Goal: Task Accomplishment & Management: Complete application form

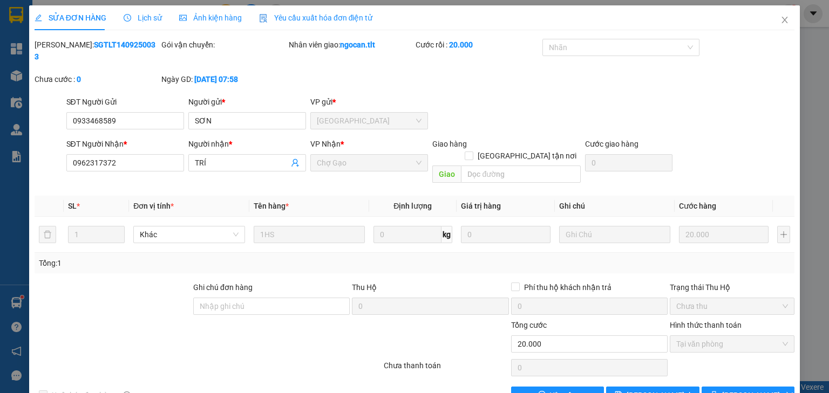
scroll to position [2, 0]
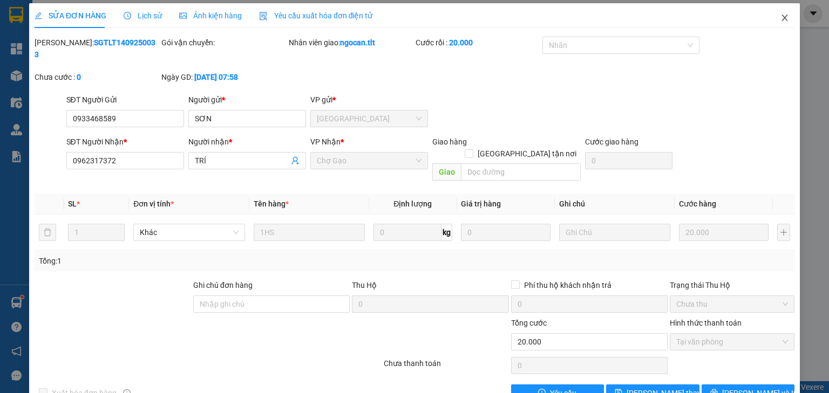
drag, startPoint x: 779, startPoint y: 15, endPoint x: 755, endPoint y: 13, distance: 23.8
click at [773, 15] on span "Close" at bounding box center [784, 18] width 30 height 30
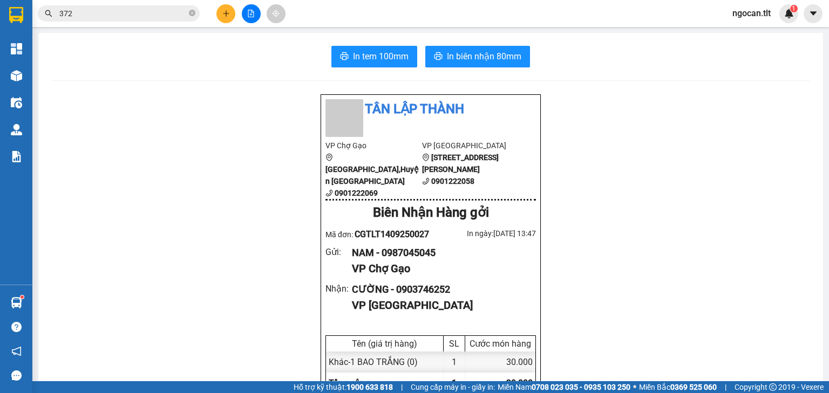
click at [216, 4] on div at bounding box center [250, 13] width 81 height 19
click at [227, 11] on icon "plus" at bounding box center [226, 14] width 8 height 8
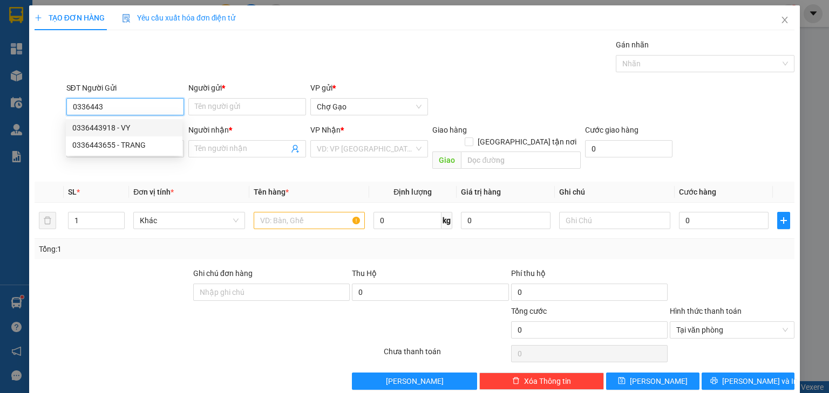
click at [103, 132] on div "0336443918 - VY" at bounding box center [124, 128] width 104 height 12
type input "0336443918"
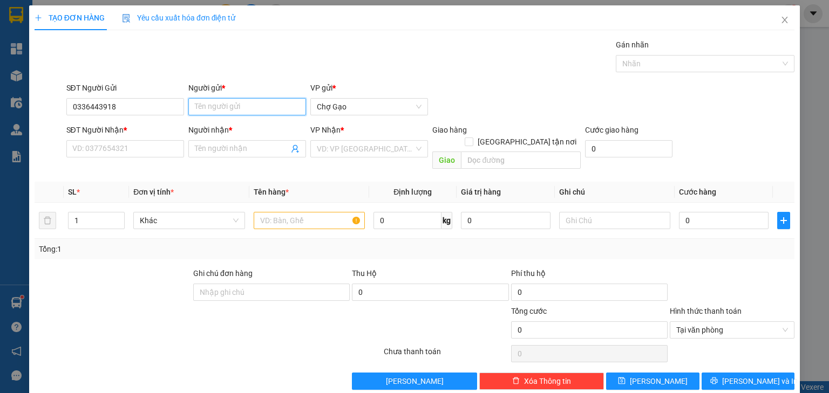
click at [227, 109] on input "Người gửi *" at bounding box center [247, 106] width 118 height 17
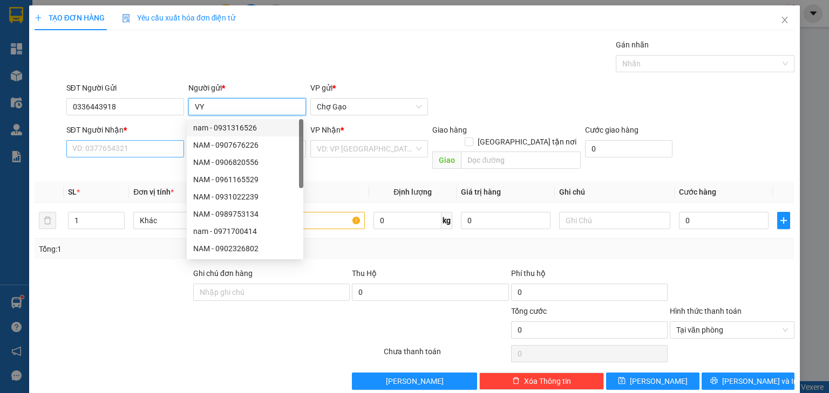
type input "VY"
click at [154, 153] on input "SĐT Người Nhận *" at bounding box center [125, 148] width 118 height 17
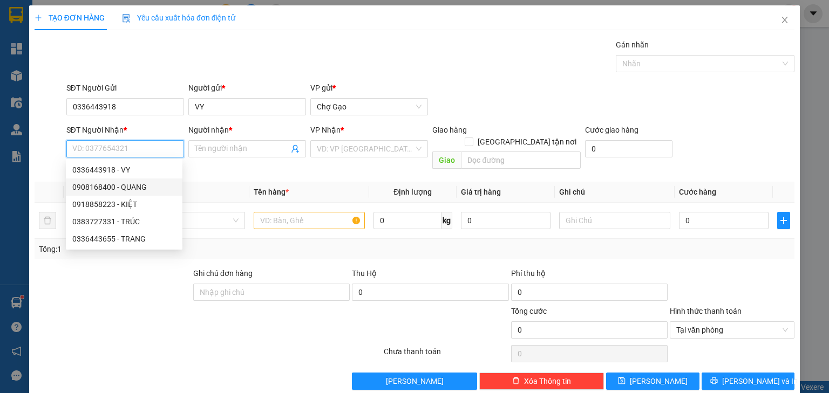
click at [159, 189] on div "0908168400 - QUANG" at bounding box center [124, 187] width 104 height 12
type input "0908168400"
type input "QUANG"
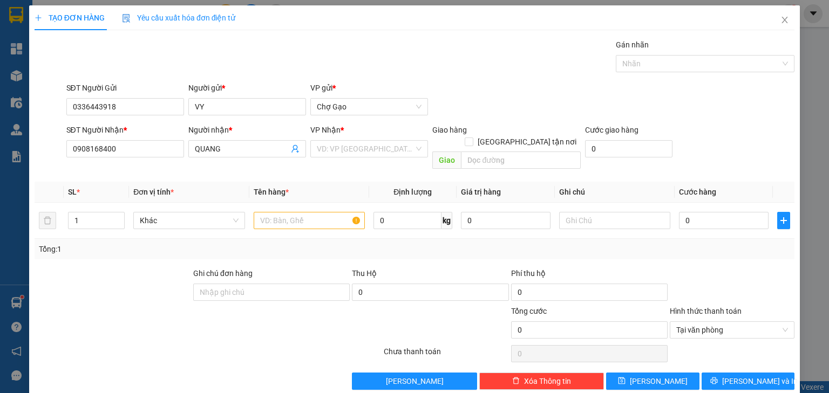
click at [337, 138] on div "VP Nhận *" at bounding box center [369, 132] width 118 height 16
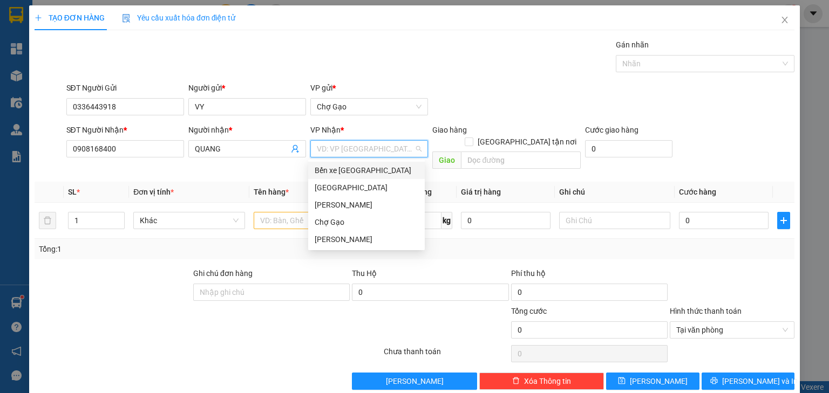
drag, startPoint x: 334, startPoint y: 151, endPoint x: 337, endPoint y: 181, distance: 30.3
click at [335, 152] on input "search" at bounding box center [365, 149] width 97 height 16
click at [336, 185] on div "[GEOGRAPHIC_DATA]" at bounding box center [367, 188] width 104 height 12
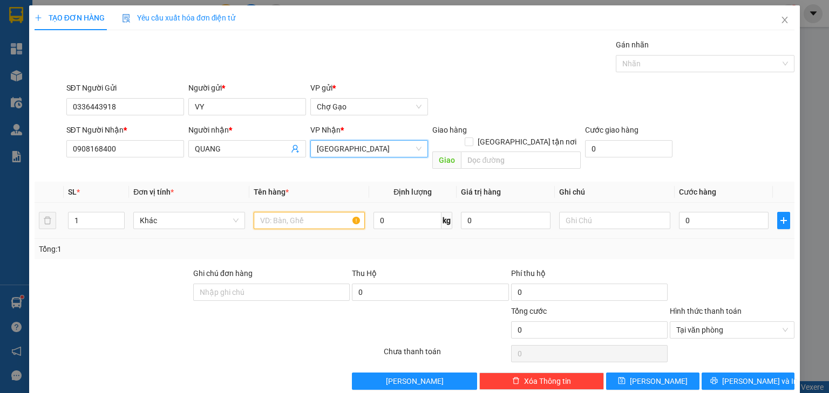
click at [311, 212] on input "text" at bounding box center [309, 220] width 111 height 17
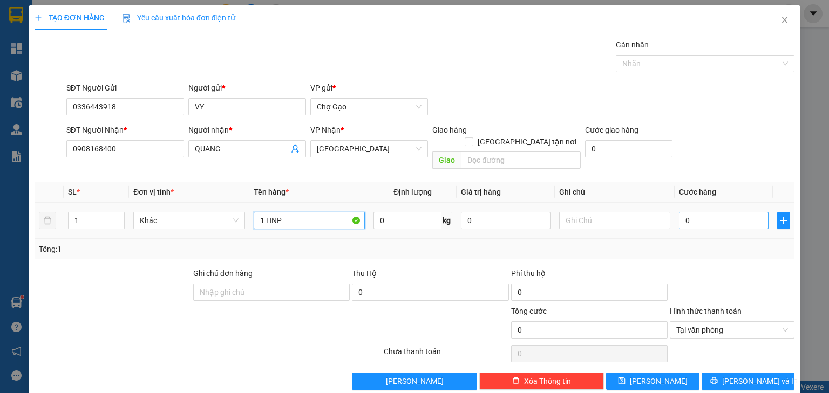
type input "1 HNP"
click at [704, 212] on input "0" at bounding box center [724, 220] width 90 height 17
type input "2"
type input "20"
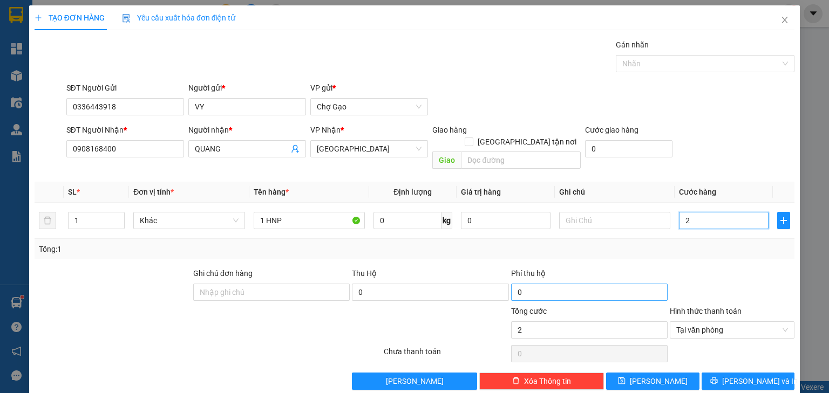
type input "20"
type input "20.000"
click at [750, 376] on span "[PERSON_NAME] và In" at bounding box center [760, 382] width 76 height 12
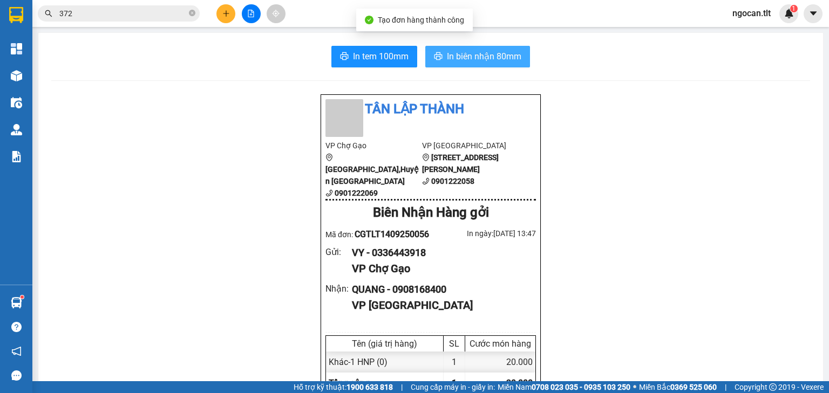
click at [470, 60] on span "In biên nhận 80mm" at bounding box center [484, 56] width 74 height 13
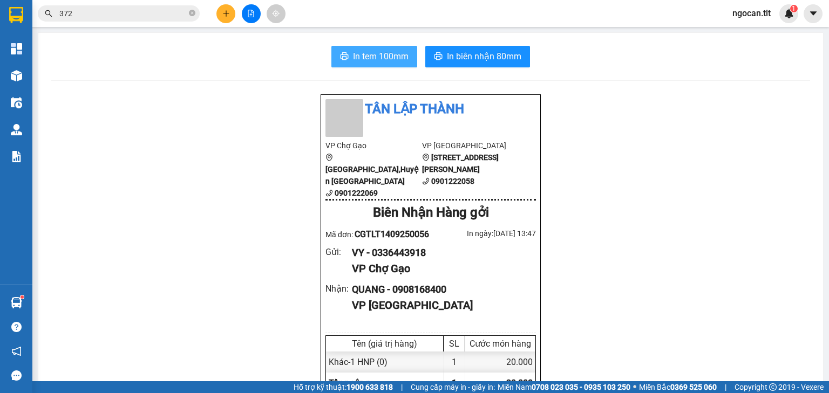
click at [348, 56] on button "In tem 100mm" at bounding box center [374, 57] width 86 height 22
click at [119, 17] on input "372" at bounding box center [122, 14] width 127 height 12
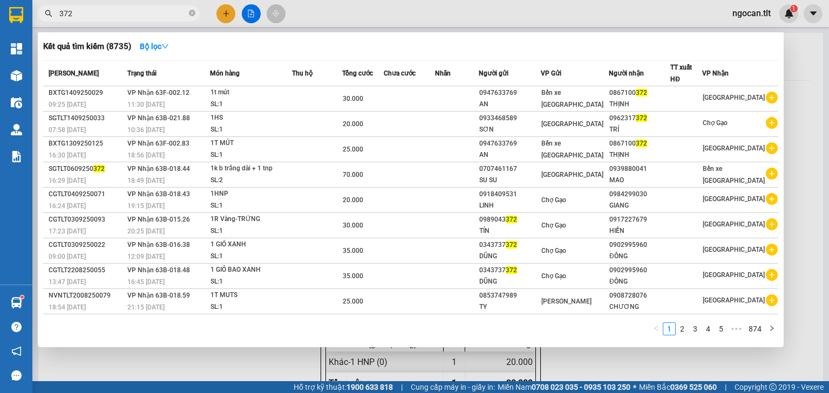
click at [119, 17] on input "372" at bounding box center [122, 14] width 127 height 12
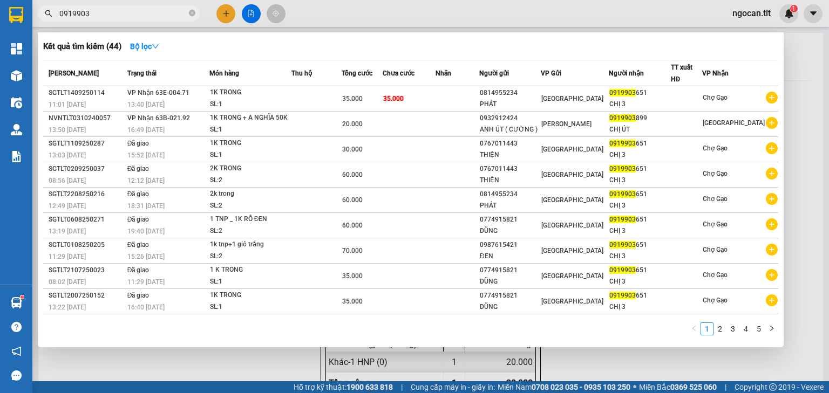
type input "0919903"
click at [226, 10] on div at bounding box center [414, 196] width 829 height 393
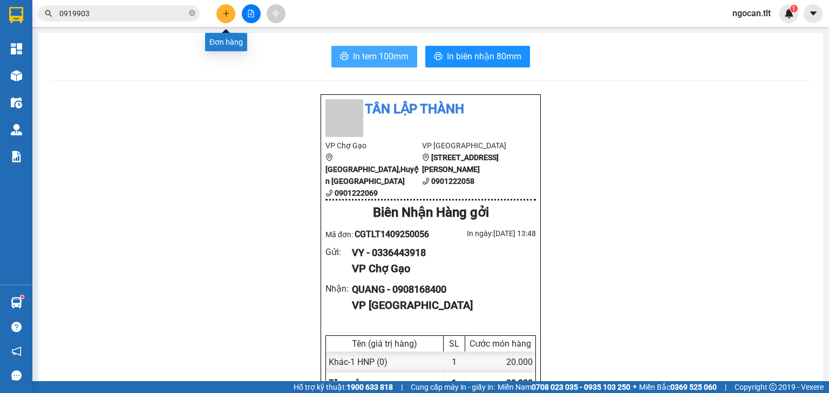
click at [226, 10] on icon "plus" at bounding box center [226, 14] width 8 height 8
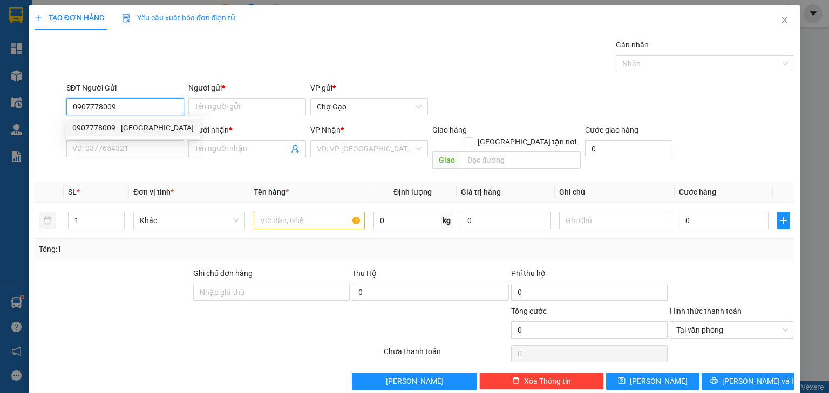
drag, startPoint x: 131, startPoint y: 130, endPoint x: 172, endPoint y: 121, distance: 41.4
click at [133, 130] on div "0907778009 - MINH ANH" at bounding box center [132, 128] width 121 height 12
type input "0907778009"
click at [275, 106] on input "Người gửi *" at bounding box center [247, 106] width 118 height 17
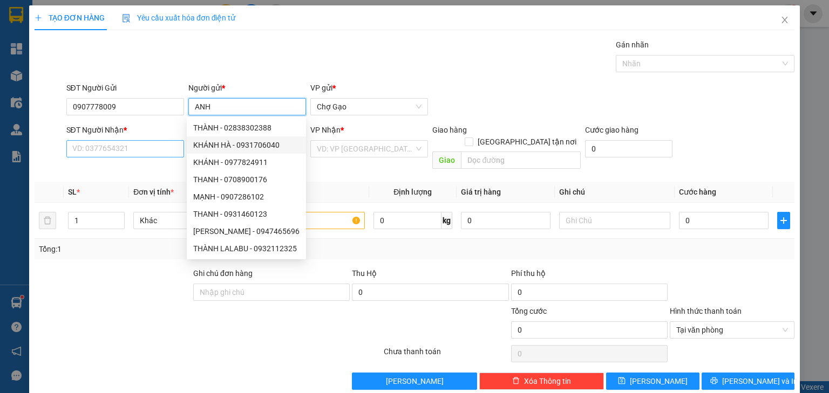
type input "ANH"
click at [112, 152] on input "SĐT Người Nhận *" at bounding box center [125, 148] width 118 height 17
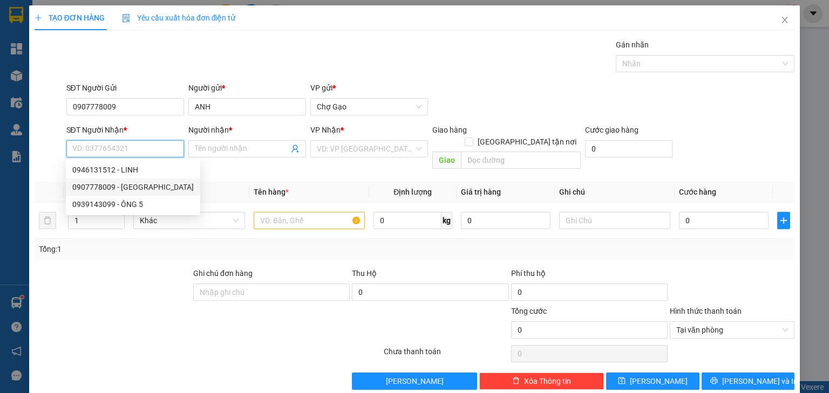
click at [123, 183] on div "0907778009 - MINH ANH" at bounding box center [132, 187] width 121 height 12
type input "0907778009"
type input "MINH ANH"
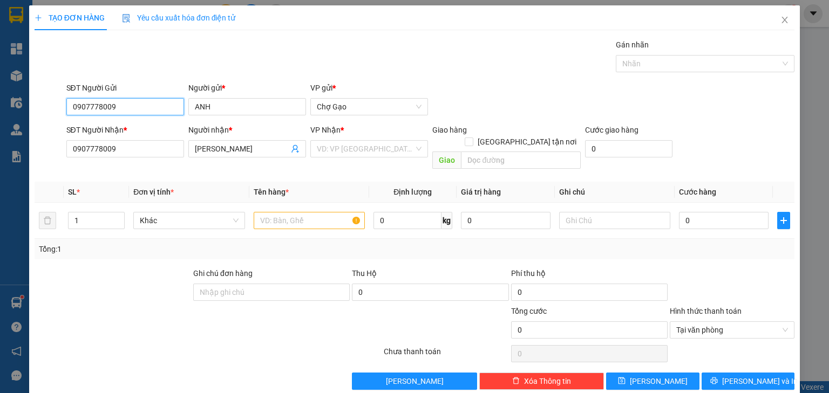
drag, startPoint x: 0, startPoint y: 72, endPoint x: 0, endPoint y: 58, distance: 14.0
click at [0, 58] on div "TẠO ĐƠN HÀNG Yêu cầu xuất hóa đơn điện tử Transit Pickup Surcharge Ids Transit …" at bounding box center [414, 196] width 829 height 393
type input "0387395172"
drag, startPoint x: 224, startPoint y: 99, endPoint x: 0, endPoint y: 92, distance: 224.6
click at [0, 93] on div "TẠO ĐƠN HÀNG Yêu cầu xuất hóa đơn điện tử Transit Pickup Surcharge Ids Transit …" at bounding box center [414, 196] width 829 height 393
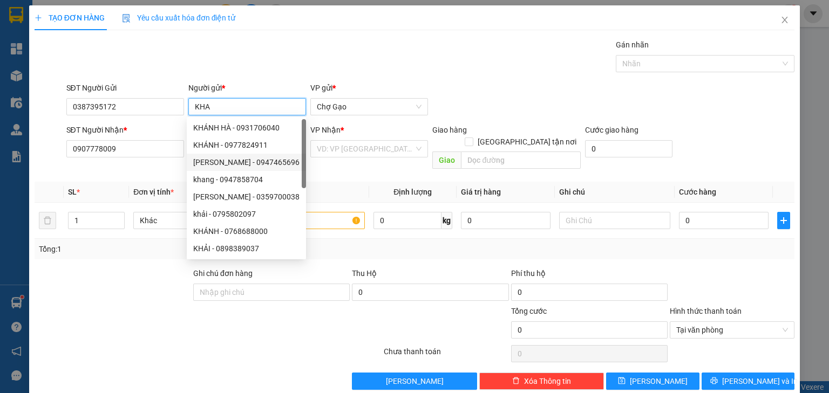
type input "KHA"
drag, startPoint x: 396, startPoint y: 130, endPoint x: 391, endPoint y: 143, distance: 14.3
click at [394, 135] on div "VP Nhận *" at bounding box center [369, 130] width 118 height 12
drag, startPoint x: 391, startPoint y: 144, endPoint x: 390, endPoint y: 155, distance: 11.9
click at [390, 149] on input "search" at bounding box center [365, 149] width 97 height 16
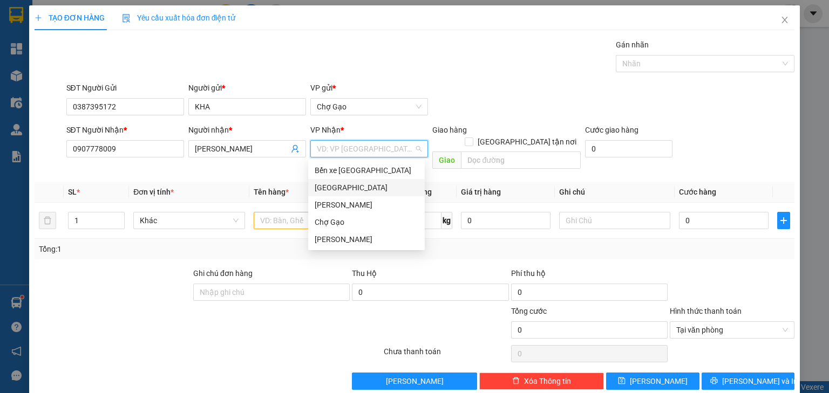
click at [341, 188] on div "[GEOGRAPHIC_DATA]" at bounding box center [367, 188] width 104 height 12
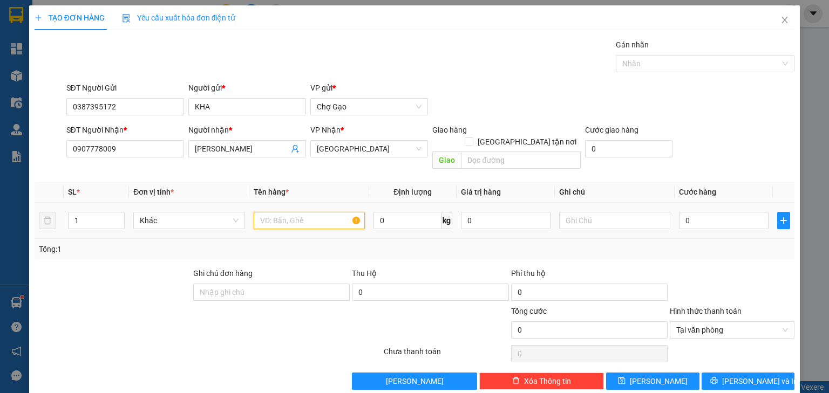
click at [289, 212] on input "text" at bounding box center [309, 220] width 111 height 17
type input "1 X TRONG"
drag, startPoint x: 688, startPoint y: 207, endPoint x: 679, endPoint y: 205, distance: 8.9
click at [689, 212] on input "0" at bounding box center [724, 220] width 90 height 17
type input "2"
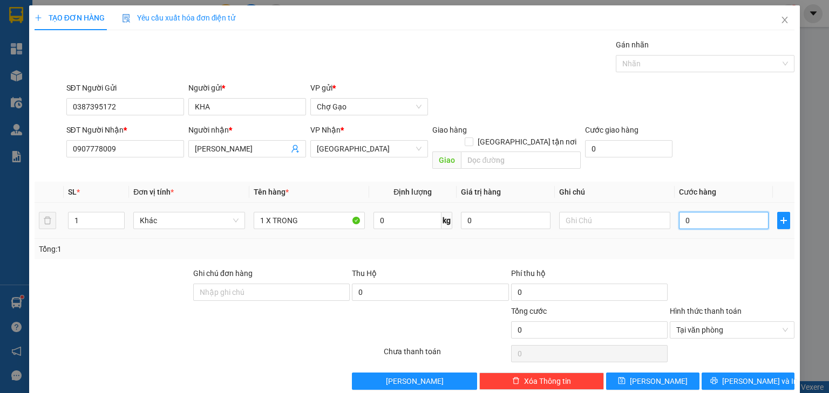
type input "2"
type input "25"
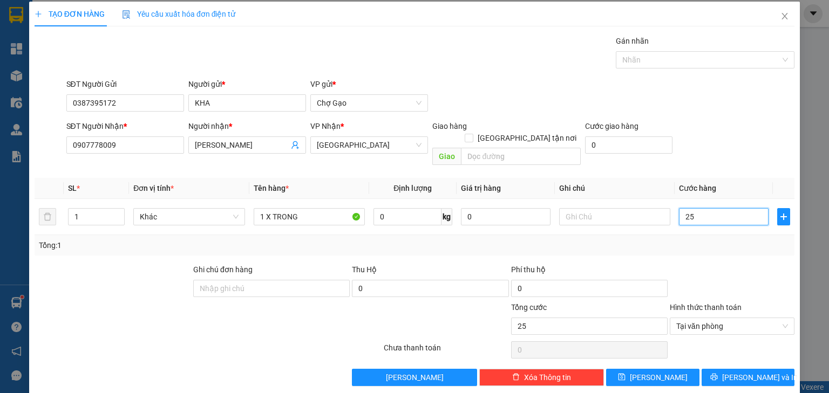
scroll to position [5, 0]
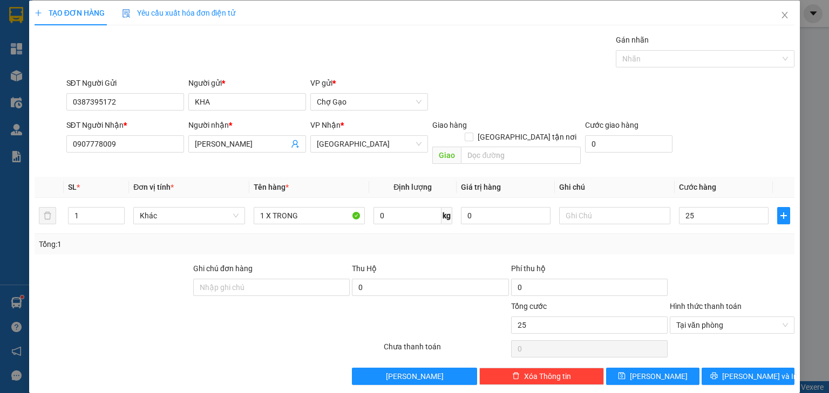
type input "25.000"
click at [752, 377] on div "TẠO ĐƠN HÀNG Yêu cầu xuất hóa đơn điện tử Transit Pickup Surcharge Ids Transit …" at bounding box center [414, 197] width 771 height 393
click at [756, 369] on button "[PERSON_NAME] và In" at bounding box center [748, 376] width 93 height 17
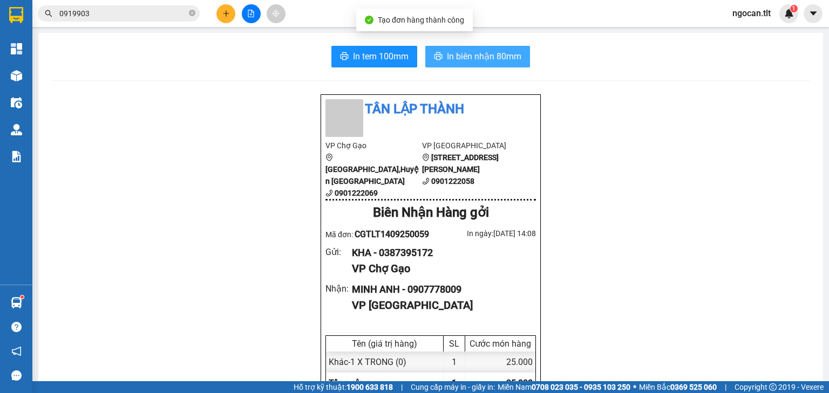
click at [492, 52] on span "In biên nhận 80mm" at bounding box center [484, 56] width 74 height 13
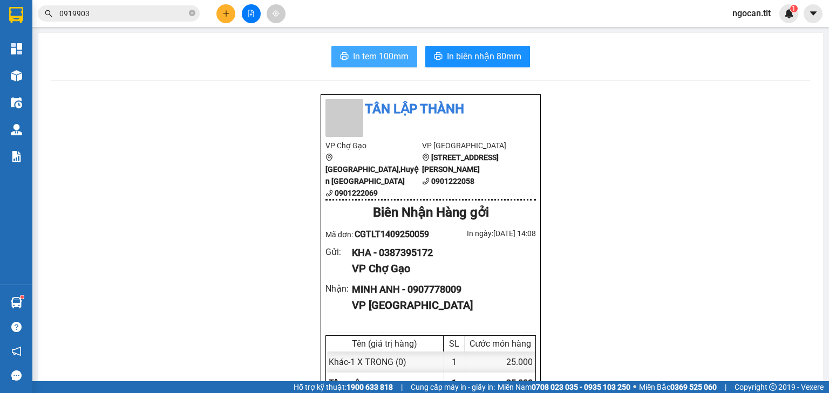
click at [384, 46] on button "In tem 100mm" at bounding box center [374, 57] width 86 height 22
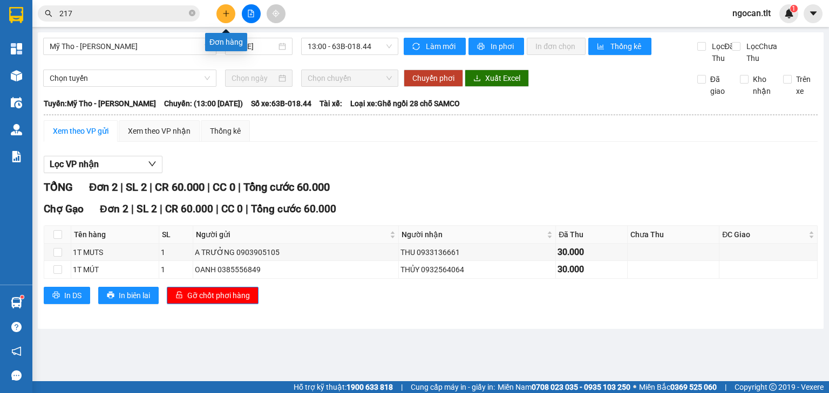
click at [227, 10] on icon "plus" at bounding box center [226, 14] width 8 height 8
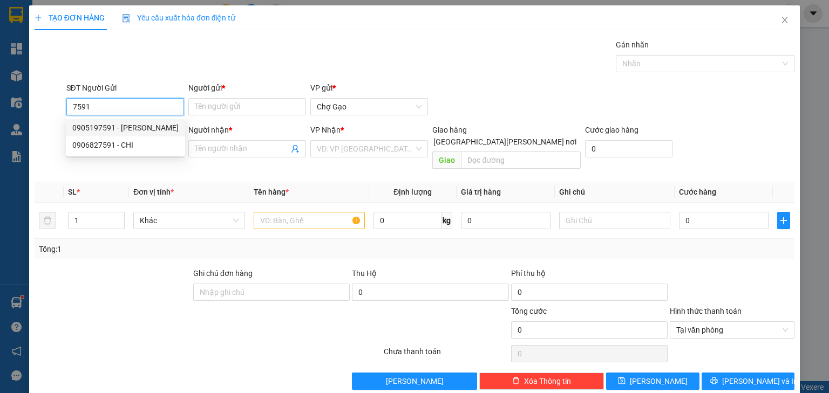
click at [147, 130] on div "0905197591 - [PERSON_NAME]" at bounding box center [125, 128] width 106 height 12
type input "0905197591"
click at [149, 137] on div "0905197591 0905197591 - [PERSON_NAME]" at bounding box center [125, 128] width 119 height 22
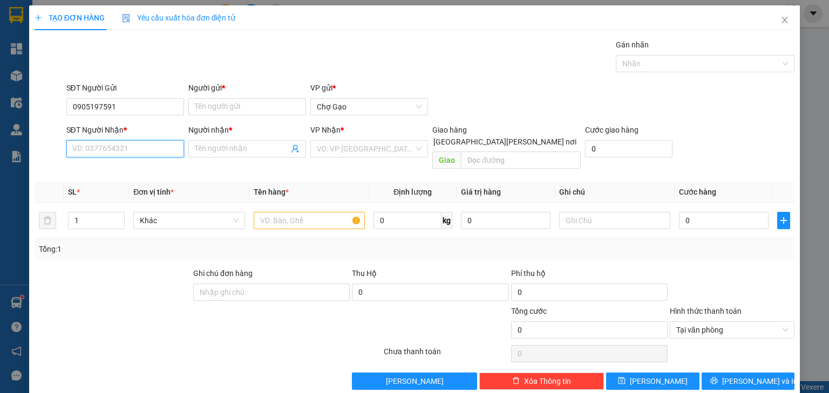
click at [152, 146] on input "SĐT Người Nhận *" at bounding box center [125, 148] width 118 height 17
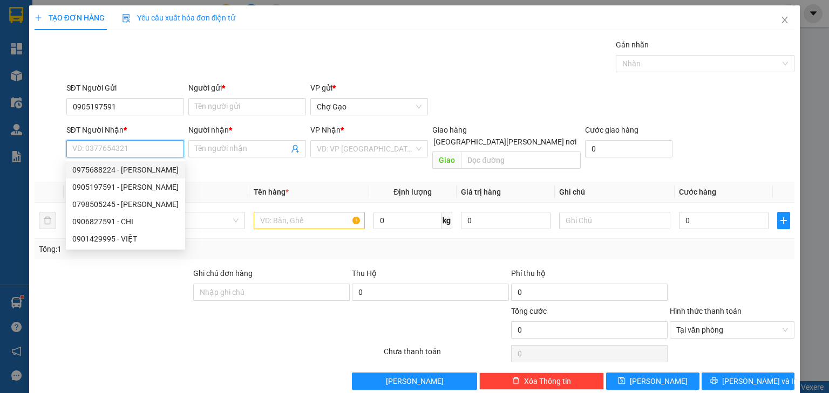
click at [160, 167] on div "0975688224 - [PERSON_NAME]" at bounding box center [125, 170] width 106 height 12
type input "0975688224"
type input "HOÀI"
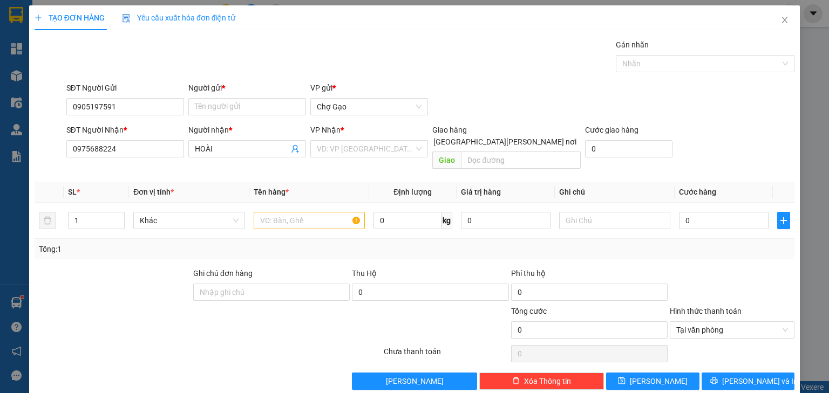
click at [377, 182] on th "Định lượng" at bounding box center [412, 192] width 87 height 21
click at [369, 157] on div "VD: VP [GEOGRAPHIC_DATA]" at bounding box center [369, 148] width 118 height 17
click at [144, 152] on input "0975688224" at bounding box center [125, 148] width 118 height 17
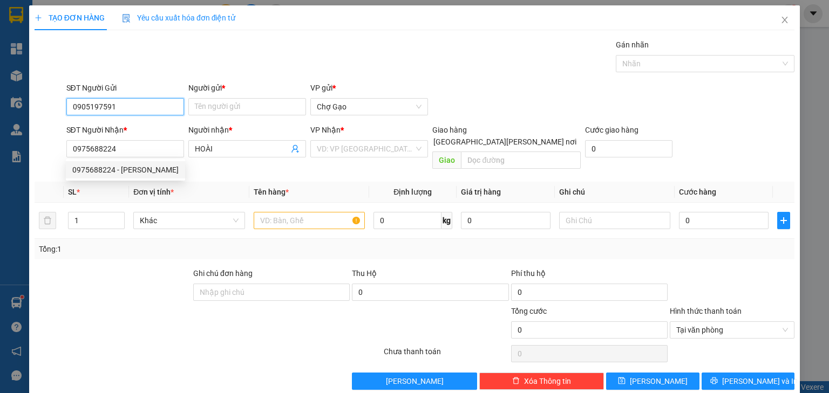
click at [152, 111] on input "0905197591" at bounding box center [125, 106] width 118 height 17
click at [151, 111] on input "0905197591" at bounding box center [125, 106] width 118 height 17
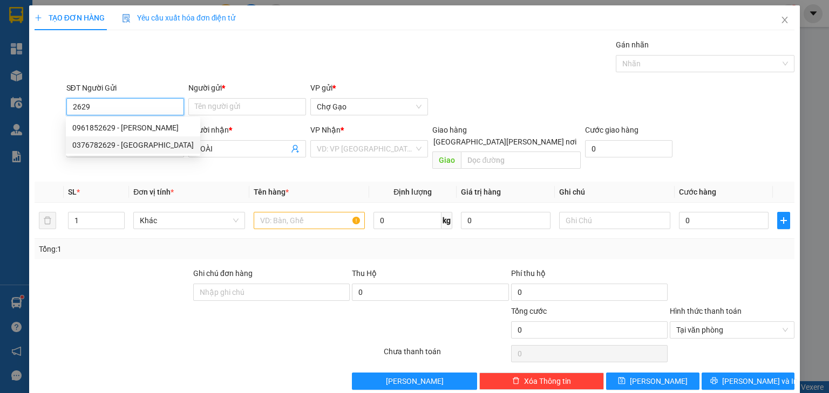
click at [123, 147] on div "0376782629 - [GEOGRAPHIC_DATA]" at bounding box center [132, 145] width 121 height 12
type input "0376782629"
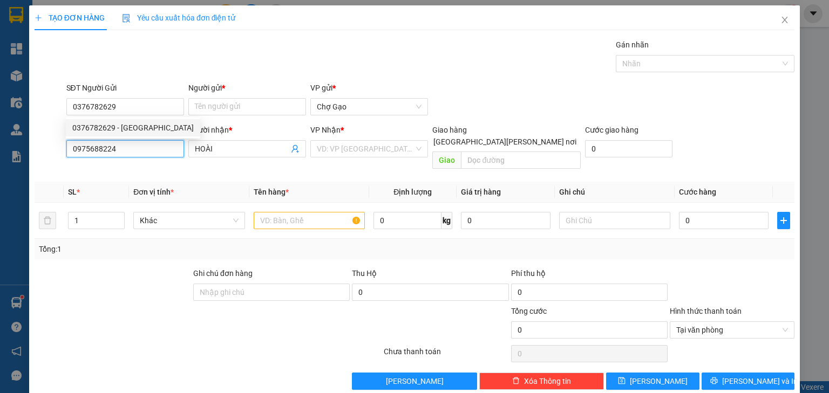
click at [124, 147] on input "0975688224" at bounding box center [125, 148] width 118 height 17
click at [122, 147] on input "0975688224" at bounding box center [125, 148] width 118 height 17
type input "0"
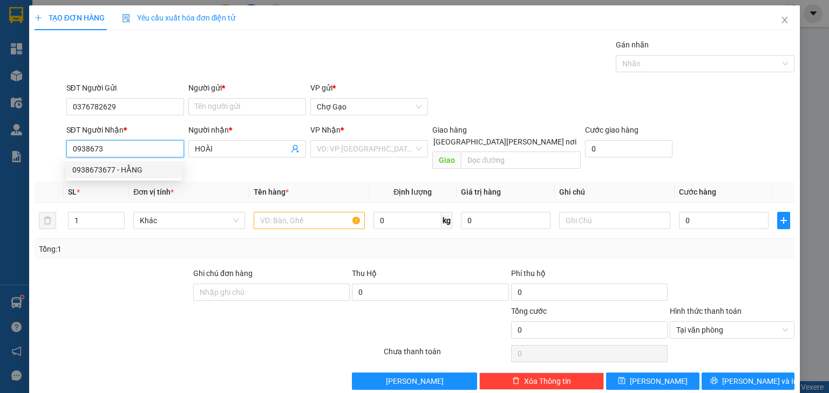
drag, startPoint x: 162, startPoint y: 172, endPoint x: 206, endPoint y: 164, distance: 44.5
click at [164, 173] on div "0938673677 - HẰNG" at bounding box center [124, 170] width 104 height 12
type input "0938673677"
type input "HẰNG"
type input "0938673677"
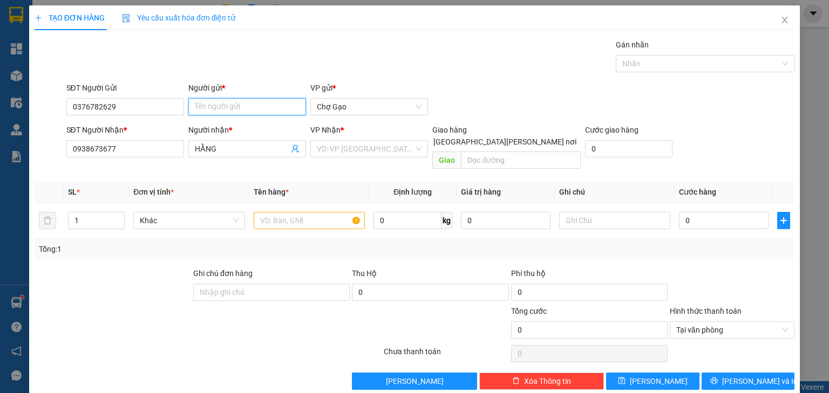
click at [256, 106] on input "Người gửi *" at bounding box center [247, 106] width 118 height 17
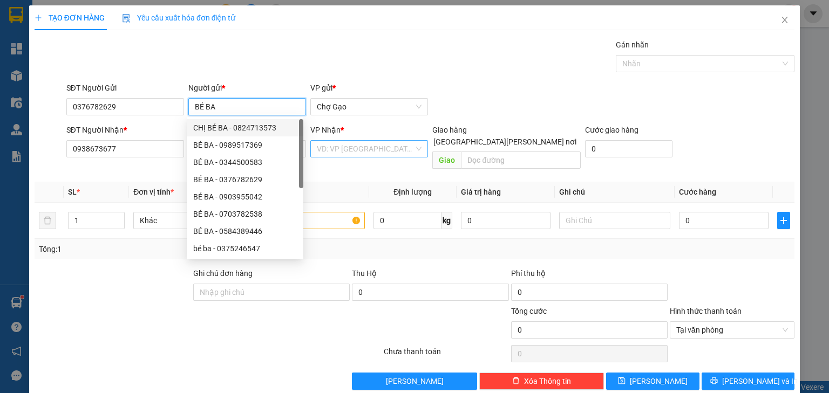
type input "BÉ BA"
drag, startPoint x: 376, startPoint y: 149, endPoint x: 368, endPoint y: 168, distance: 20.3
click at [376, 150] on input "search" at bounding box center [365, 149] width 97 height 16
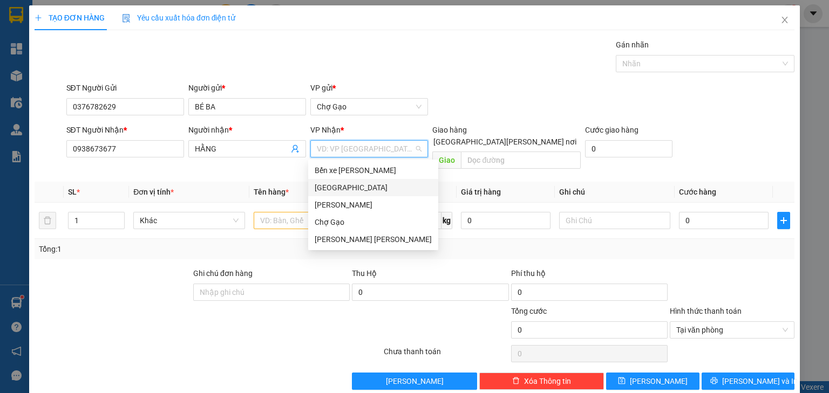
click at [343, 189] on div "[GEOGRAPHIC_DATA]" at bounding box center [373, 188] width 117 height 12
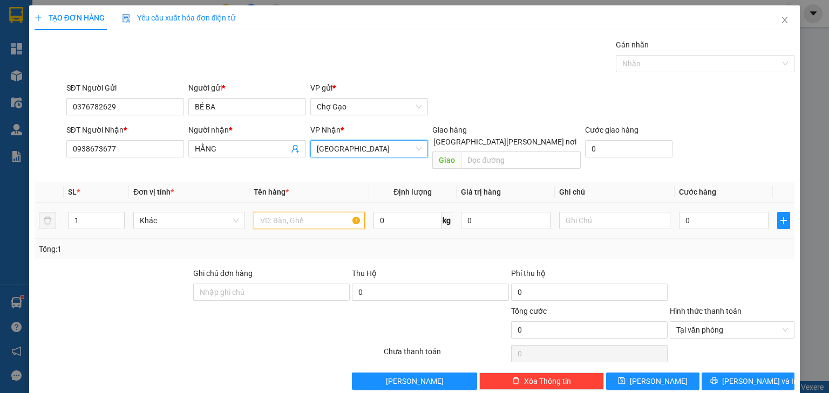
click at [301, 212] on input "text" at bounding box center [309, 220] width 111 height 17
click at [298, 214] on input "text" at bounding box center [309, 220] width 111 height 17
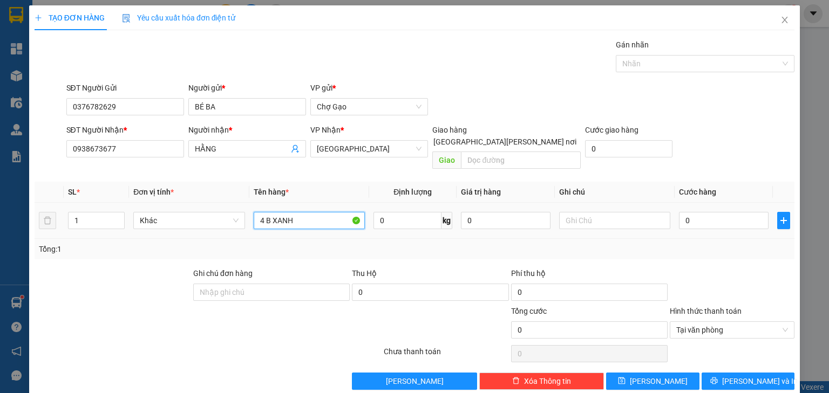
type input "4 B XANH"
click at [0, 219] on div "TẠO ĐƠN HÀNG Yêu cầu xuất [PERSON_NAME] điện tử Transit Pickup Surcharge Ids Tr…" at bounding box center [414, 196] width 829 height 393
type input "4"
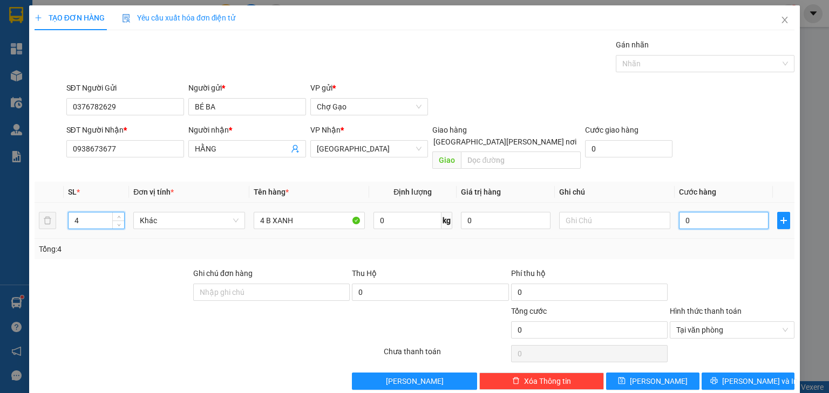
click at [730, 212] on input "0" at bounding box center [724, 220] width 90 height 17
type input "2"
type input "24"
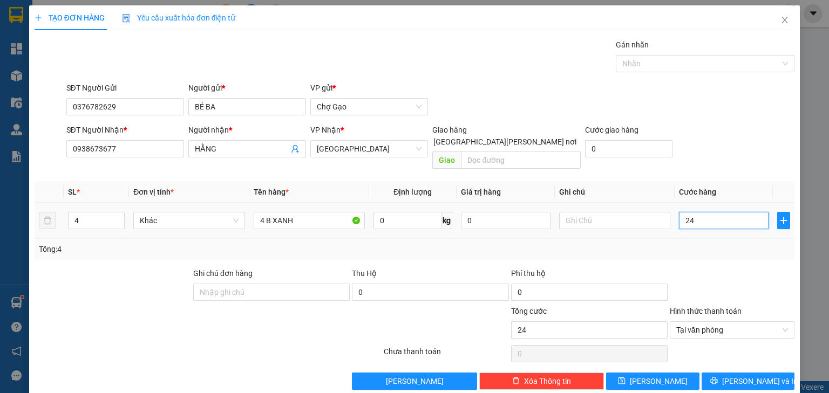
type input "240"
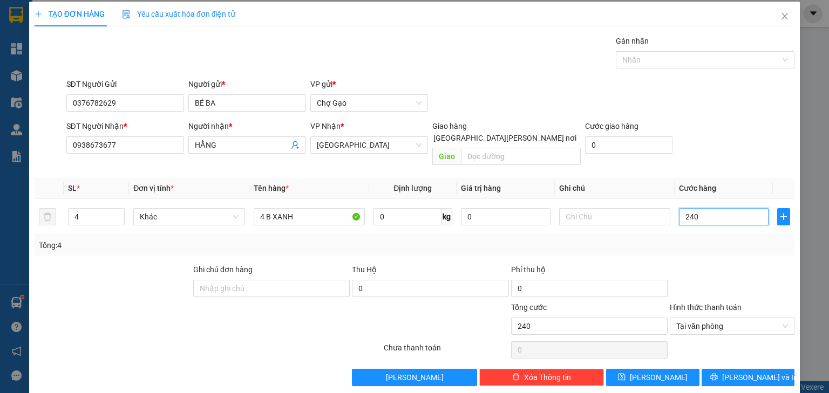
scroll to position [5, 0]
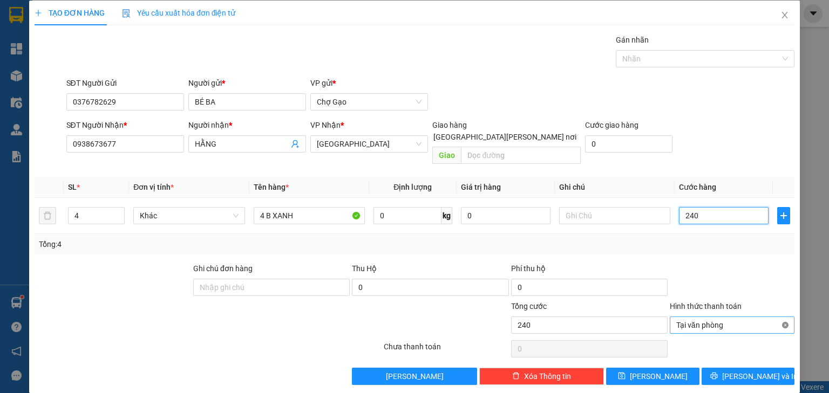
type input "240"
type input "240.000"
click at [732, 371] on span "[PERSON_NAME] và In" at bounding box center [760, 377] width 76 height 12
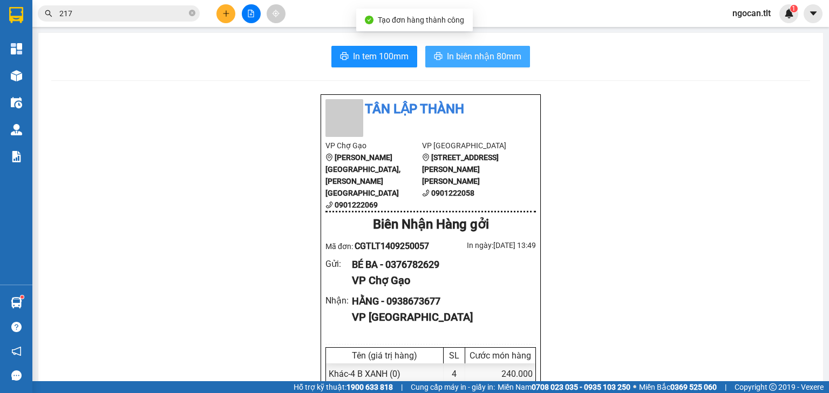
click at [469, 60] on span "In biên nhận 80mm" at bounding box center [484, 56] width 74 height 13
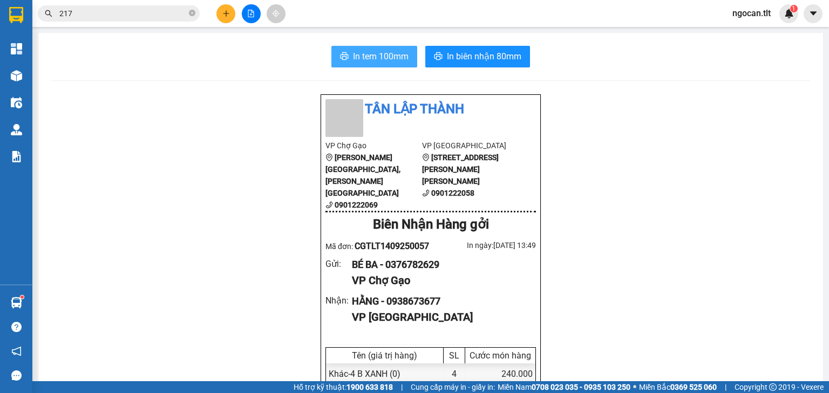
click at [357, 56] on span "In tem 100mm" at bounding box center [381, 56] width 56 height 13
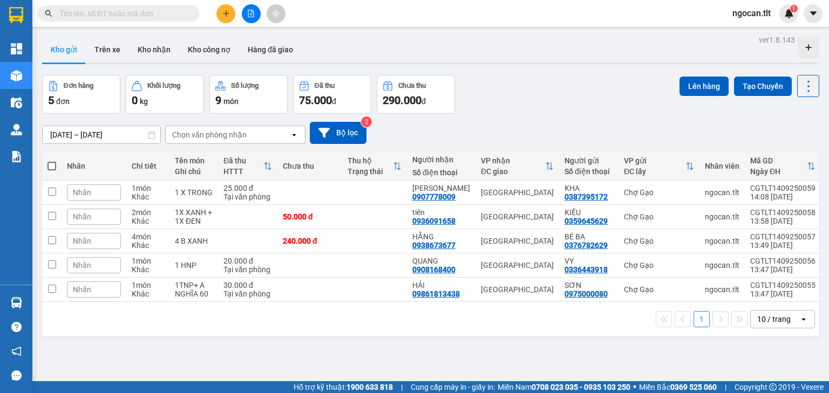
click at [47, 164] on span at bounding box center [51, 166] width 9 height 9
click at [52, 161] on input "checkbox" at bounding box center [52, 161] width 0 height 0
checkbox input "true"
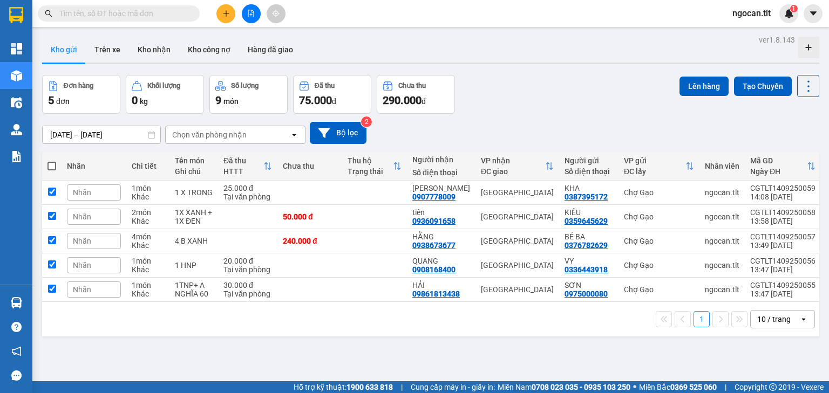
checkbox input "true"
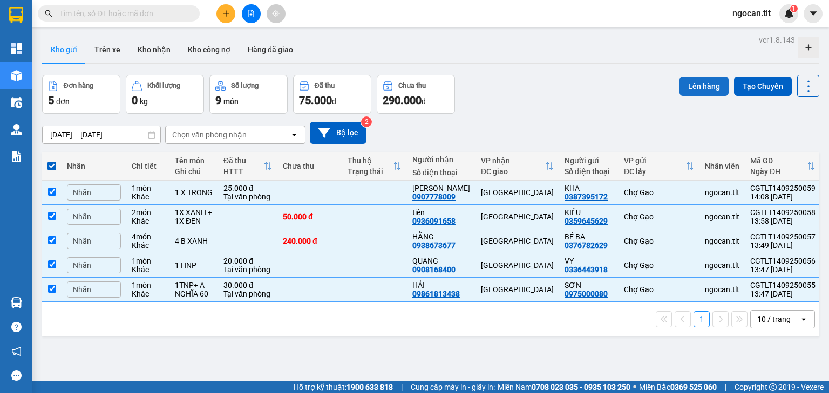
click at [691, 86] on button "Lên hàng" at bounding box center [703, 86] width 49 height 19
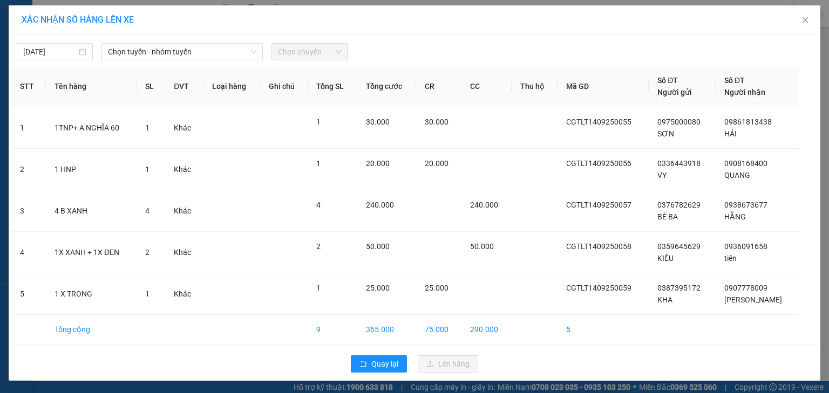
click at [196, 60] on div "14/09/2025 Chọn tuyến - nhóm tuyến Chọn chuyến STT Tên hàng SL ĐVT Loại hàng Gh…" at bounding box center [415, 208] width 812 height 346
drag, startPoint x: 187, startPoint y: 57, endPoint x: 193, endPoint y: 81, distance: 25.4
click at [188, 60] on div "Chọn tuyến - nhóm tuyến LỌC THEO Nhóm tuyến Tuyến Chọn tất cả Danh sách tuyến M…" at bounding box center [181, 51] width 161 height 17
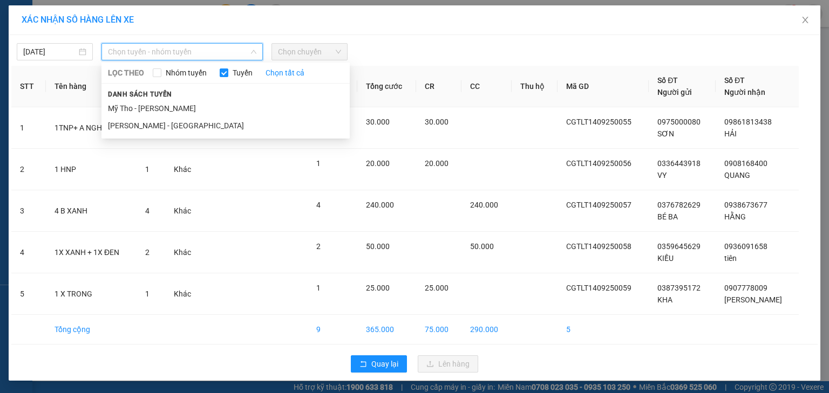
drag, startPoint x: 165, startPoint y: 107, endPoint x: 188, endPoint y: 105, distance: 23.4
click at [166, 107] on li "Mỹ Tho - [PERSON_NAME]" at bounding box center [225, 108] width 248 height 17
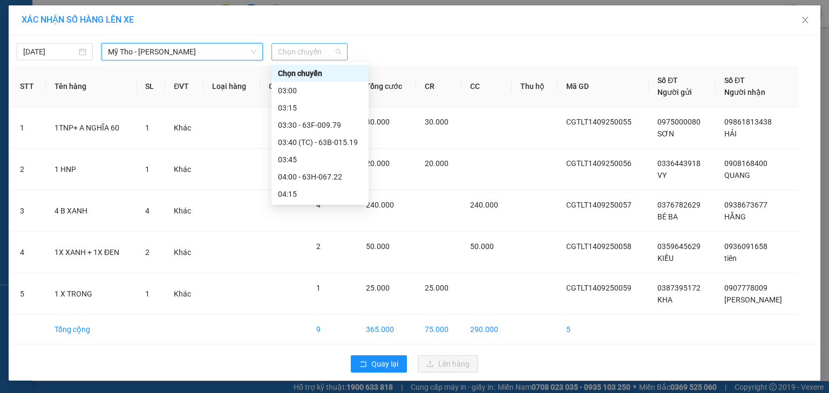
drag, startPoint x: 312, startPoint y: 53, endPoint x: 626, endPoint y: 119, distance: 321.4
click at [312, 53] on span "Chọn chuyến" at bounding box center [309, 52] width 63 height 16
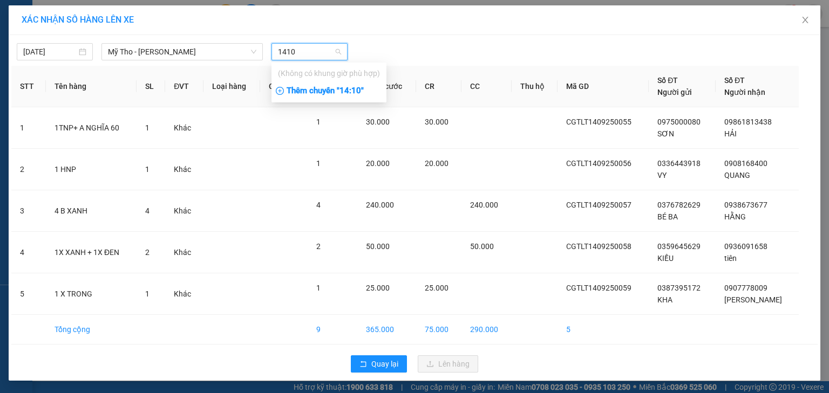
type input "1410"
click at [349, 91] on div "Thêm chuyến " 14:10 "" at bounding box center [328, 91] width 115 height 18
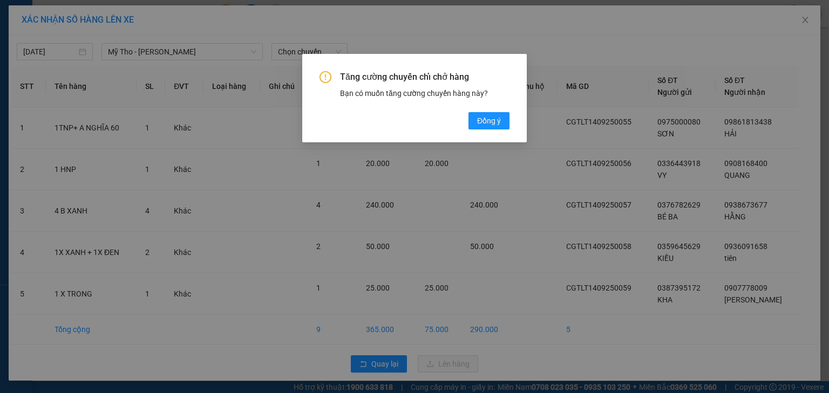
drag, startPoint x: 486, startPoint y: 125, endPoint x: 490, endPoint y: 100, distance: 25.1
click at [486, 122] on span "Đồng ý" at bounding box center [489, 121] width 24 height 12
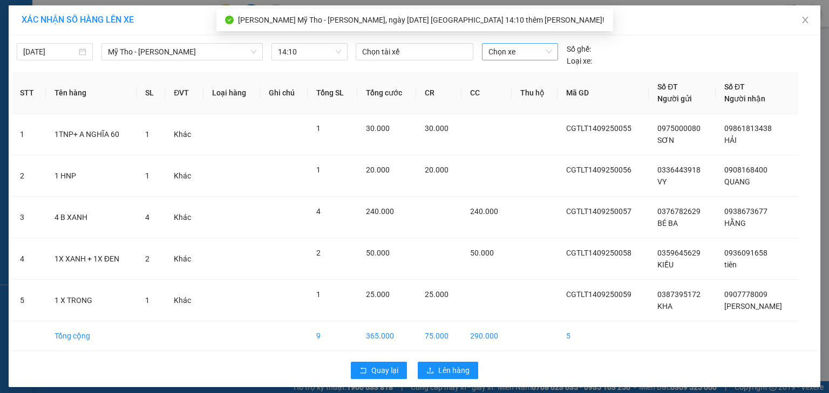
click at [513, 57] on span "Chọn xe" at bounding box center [519, 52] width 63 height 16
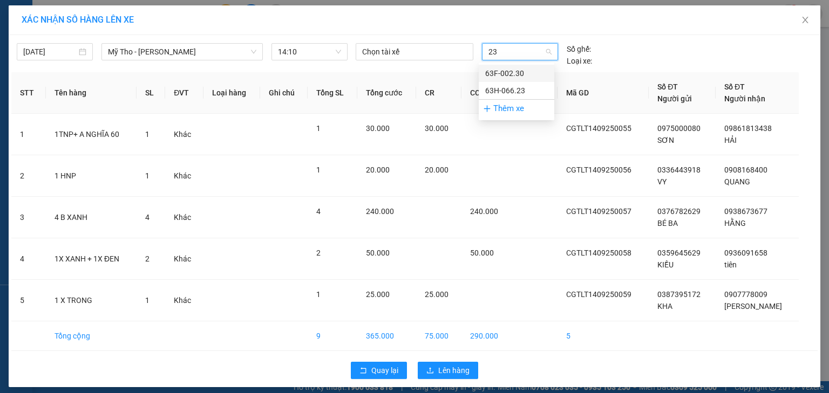
type input "230"
click at [518, 73] on div "63F-002.30" at bounding box center [516, 73] width 63 height 12
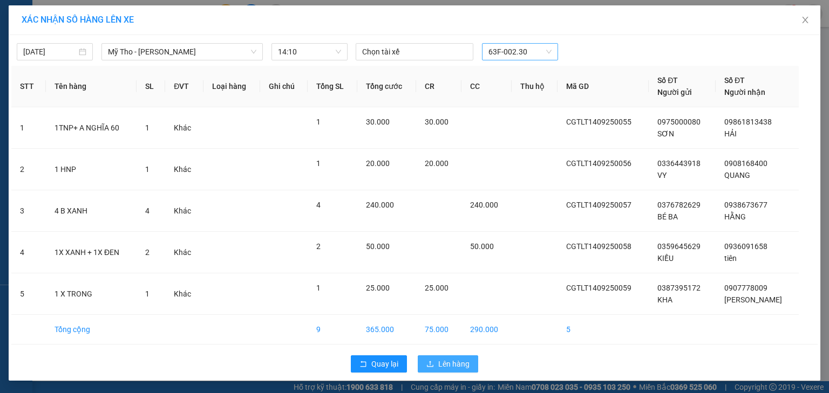
click at [453, 363] on span "Lên hàng" at bounding box center [453, 364] width 31 height 12
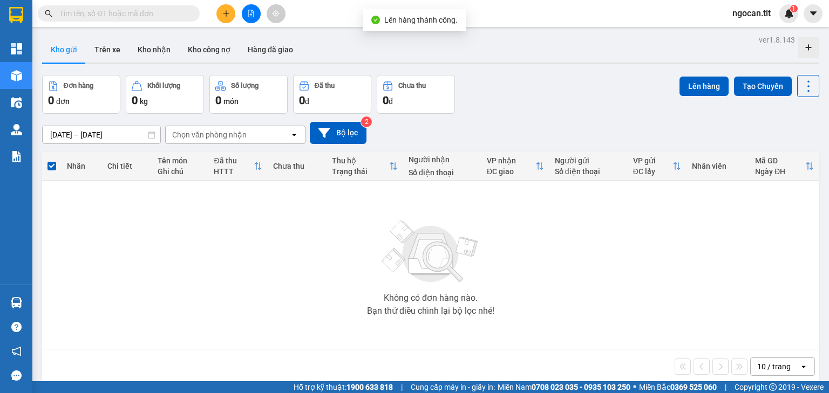
click at [246, 10] on button at bounding box center [251, 13] width 19 height 19
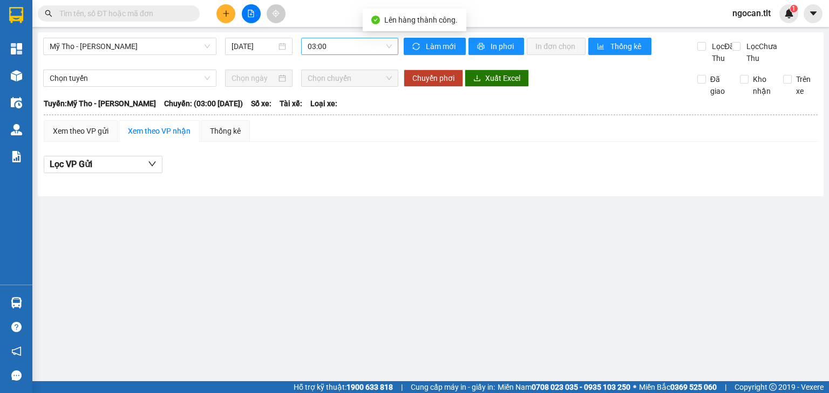
click at [343, 44] on span "03:00" at bounding box center [350, 46] width 85 height 16
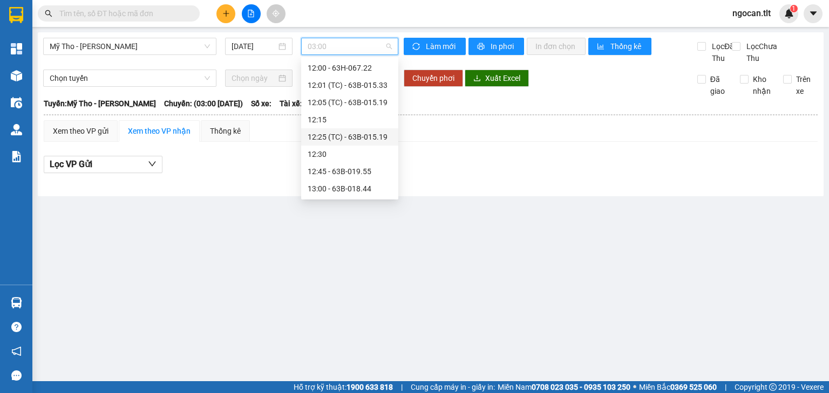
scroll to position [1079, 0]
click at [349, 93] on div "14:10 (TC)" at bounding box center [350, 94] width 84 height 12
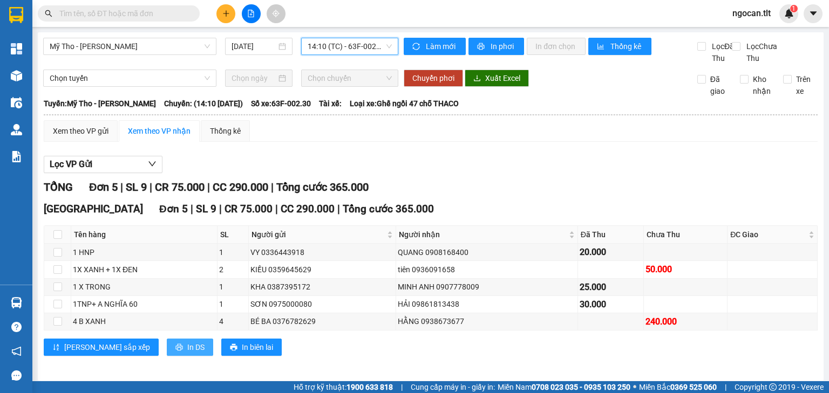
click at [187, 353] on span "In DS" at bounding box center [195, 348] width 17 height 12
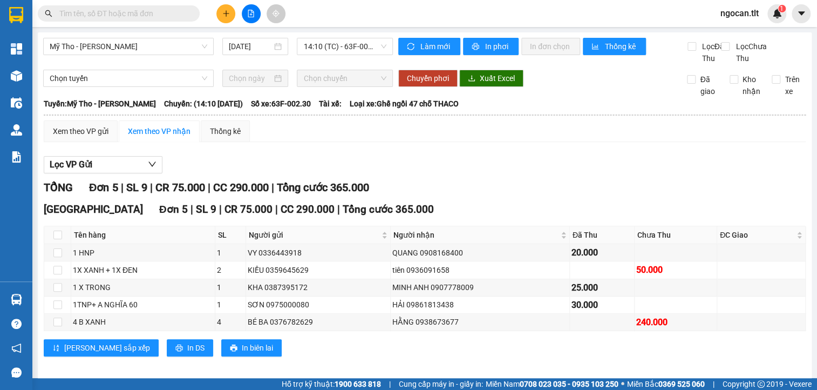
click at [230, 15] on button at bounding box center [225, 13] width 19 height 19
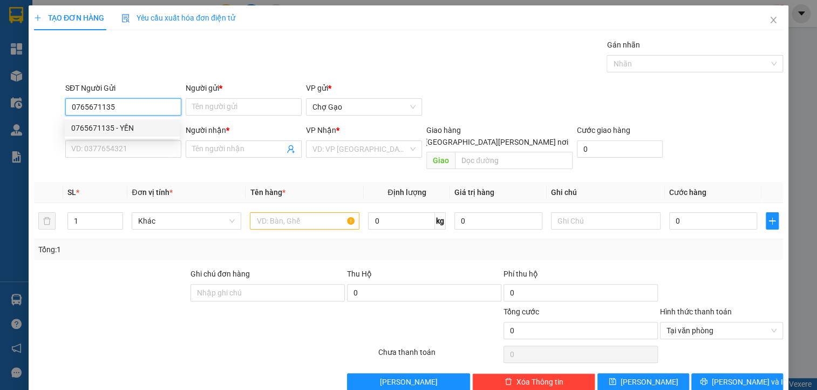
click at [116, 134] on div "0765671135 - YẾN" at bounding box center [122, 127] width 115 height 17
type input "0765671135"
click at [117, 152] on input "SĐT Người Nhận *" at bounding box center [123, 148] width 116 height 17
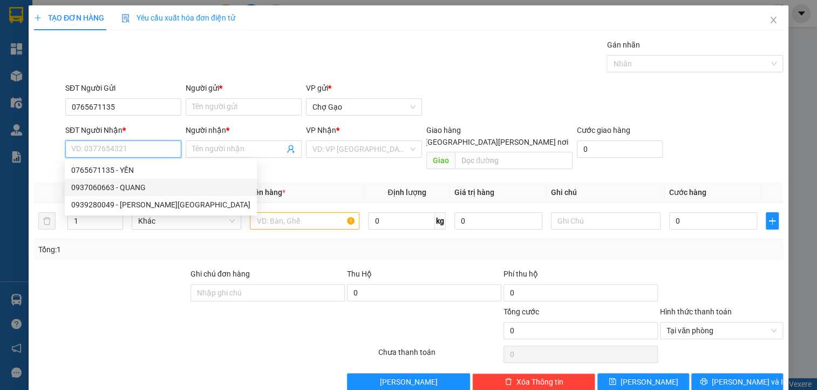
drag, startPoint x: 140, startPoint y: 186, endPoint x: 153, endPoint y: 185, distance: 12.4
click at [142, 186] on div "0937060663 - QUANG" at bounding box center [160, 187] width 179 height 12
type input "0937060663"
type input "QUANG"
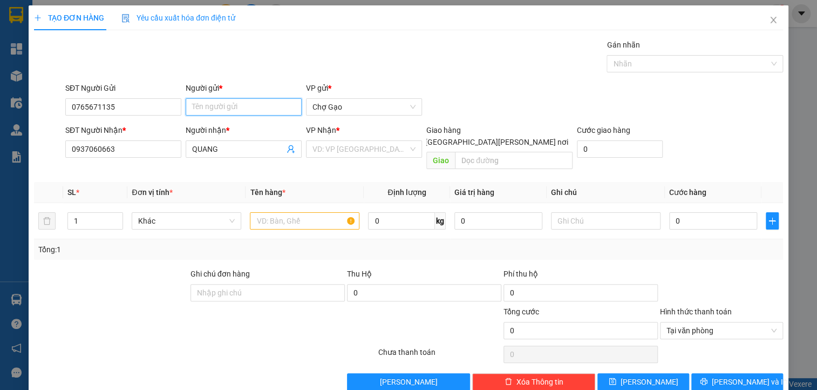
click at [256, 108] on input "Người gửi *" at bounding box center [244, 106] width 116 height 17
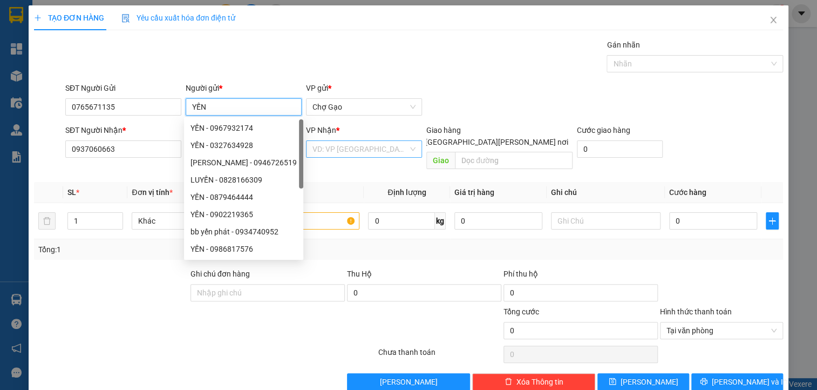
type input "YẾN"
click at [356, 153] on input "search" at bounding box center [360, 149] width 96 height 16
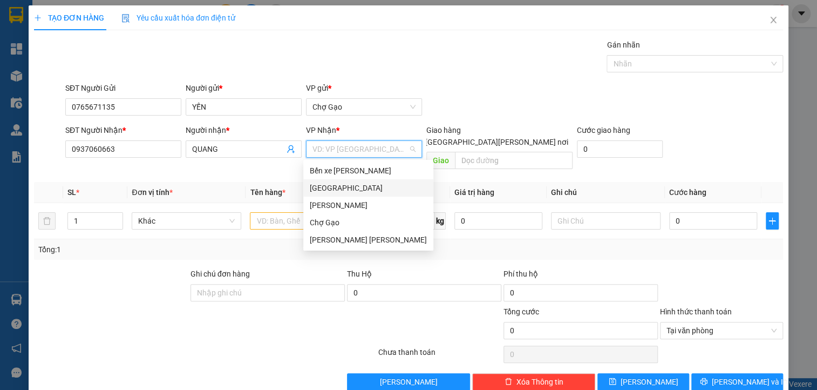
click at [335, 191] on div "[GEOGRAPHIC_DATA]" at bounding box center [368, 188] width 117 height 12
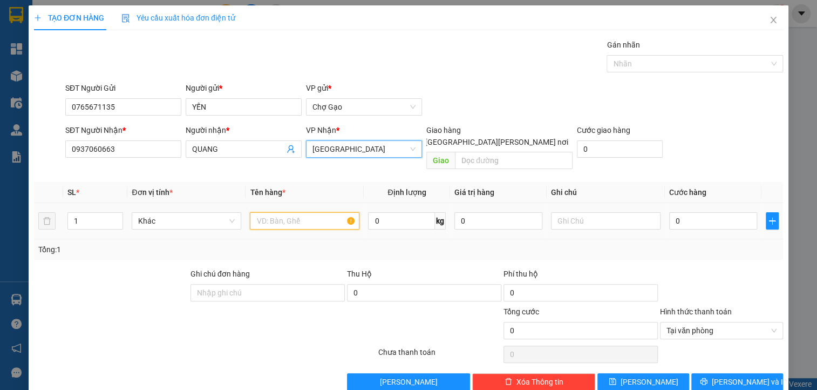
click at [263, 213] on input "text" at bounding box center [305, 220] width 110 height 17
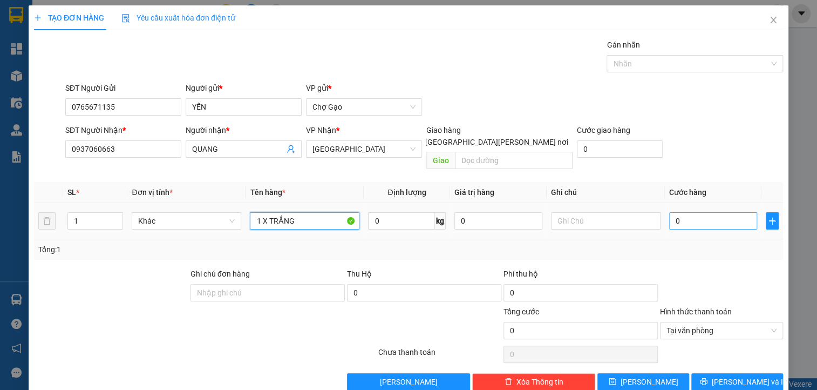
type input "1 X TRẮNG"
type input "3"
type input "30"
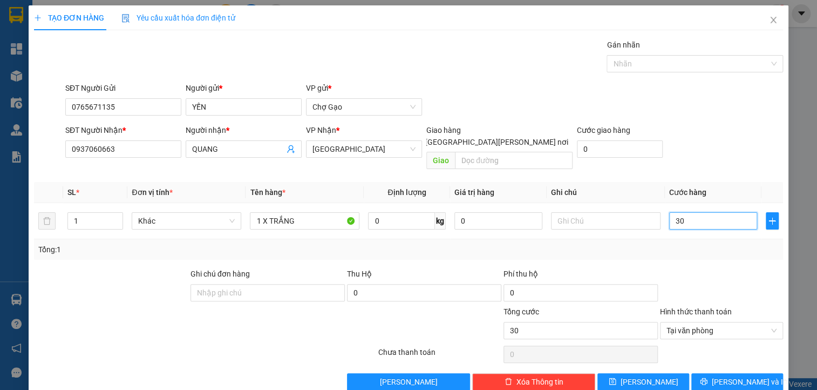
scroll to position [9, 0]
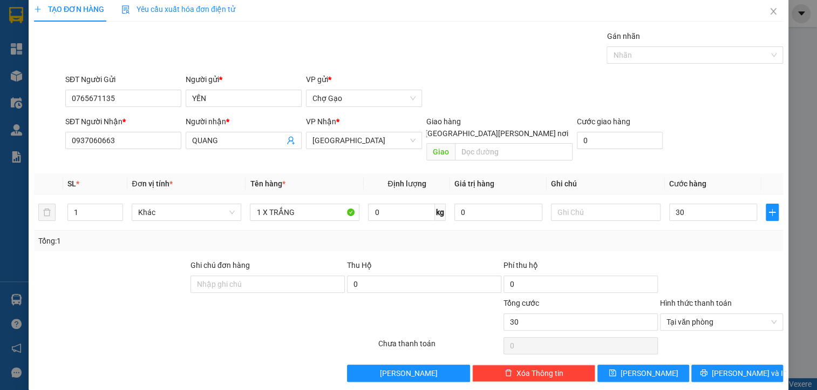
type input "30.000"
click at [749, 367] on span "[PERSON_NAME] và In" at bounding box center [750, 373] width 76 height 12
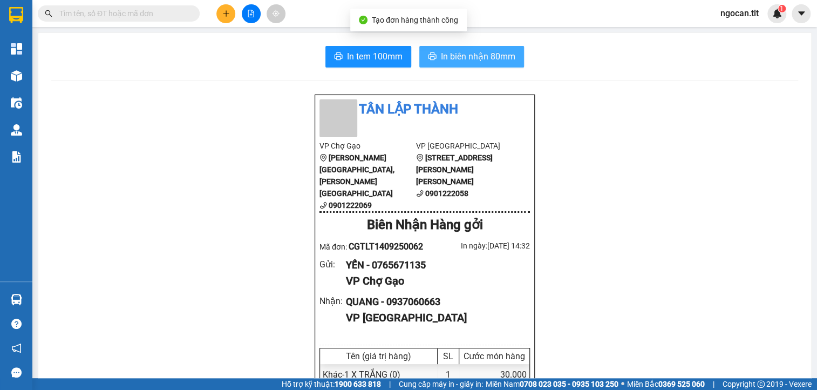
drag, startPoint x: 462, startPoint y: 54, endPoint x: 423, endPoint y: 94, distance: 56.1
click at [462, 54] on span "In biên nhận 80mm" at bounding box center [478, 56] width 74 height 13
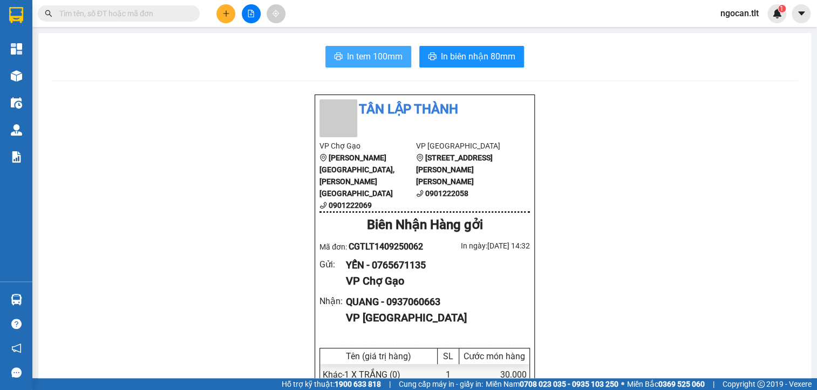
drag, startPoint x: 355, startPoint y: 50, endPoint x: 343, endPoint y: 47, distance: 12.1
click at [355, 50] on span "In tem 100mm" at bounding box center [375, 56] width 56 height 13
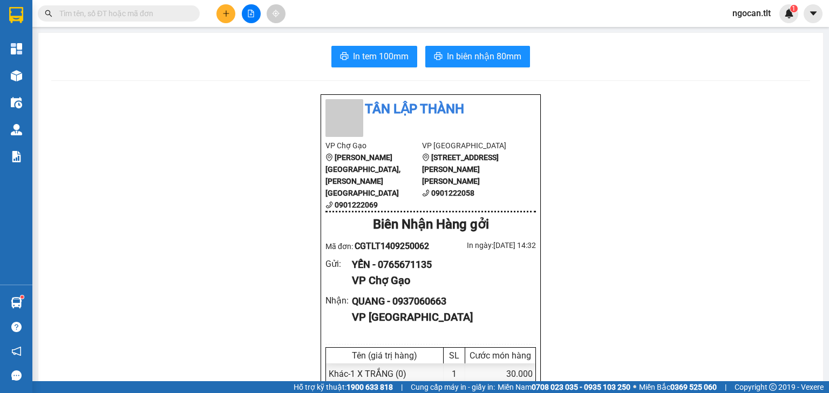
click at [113, 4] on div "Kết quả tìm kiếm ( 0 ) Bộ lọc No Data ngocan.tlt 1" at bounding box center [414, 13] width 829 height 27
click at [113, 8] on span at bounding box center [119, 13] width 162 height 16
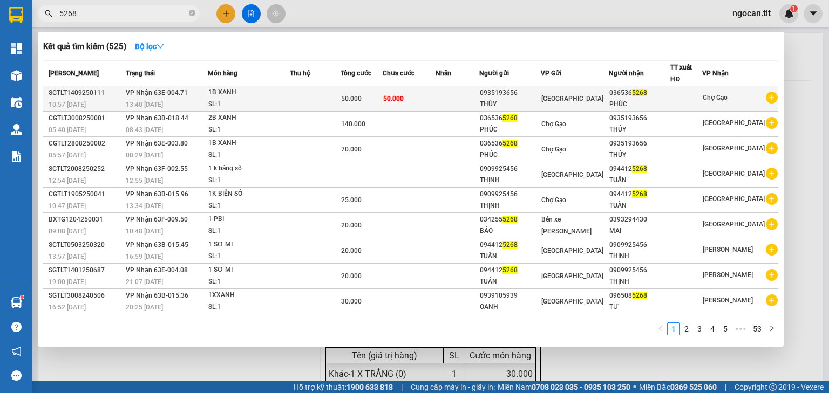
type input "5268"
click at [330, 95] on td at bounding box center [315, 98] width 50 height 25
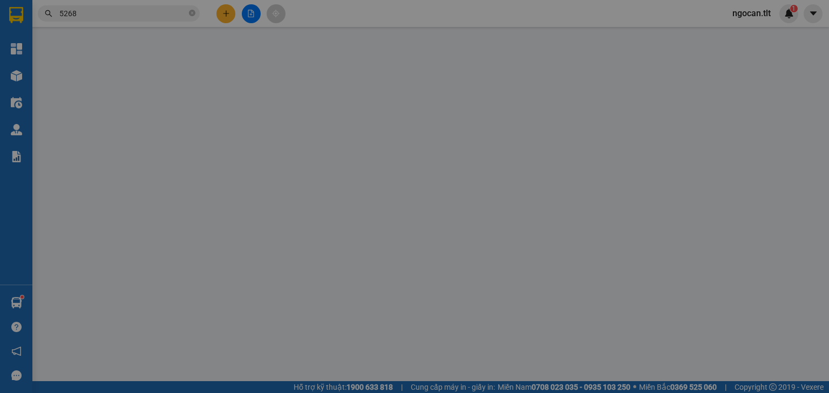
type input "0935193656"
type input "THÚY"
type input "0365365268"
type input "PHÚC"
type input "50.000"
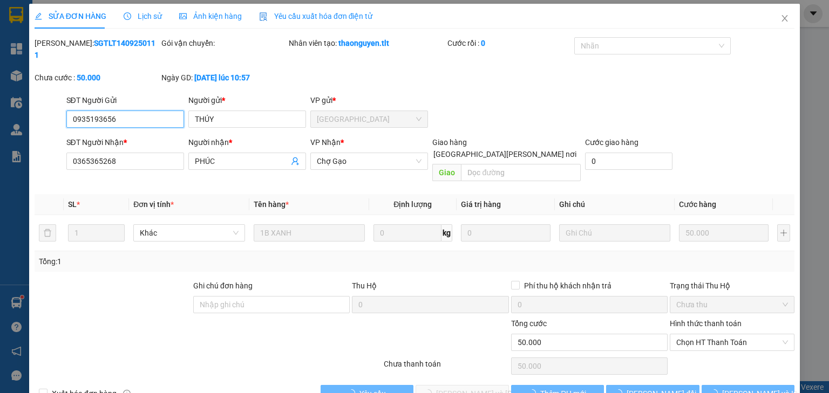
scroll to position [2, 0]
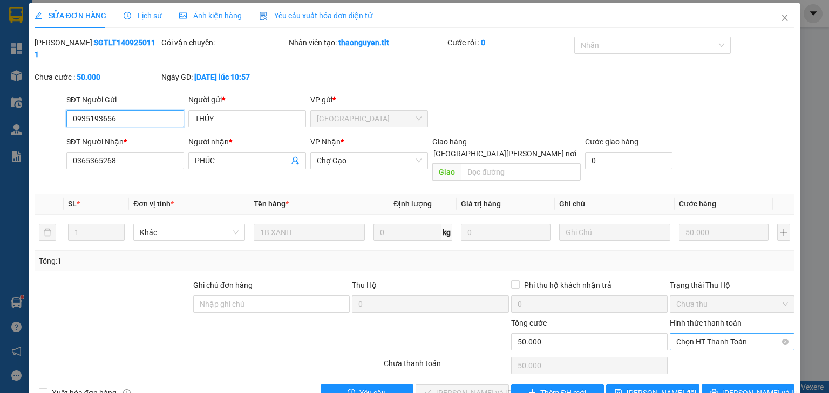
drag, startPoint x: 700, startPoint y: 311, endPoint x: 703, endPoint y: 326, distance: 14.9
click at [702, 334] on span "Chọn HT Thanh Toán" at bounding box center [732, 342] width 112 height 16
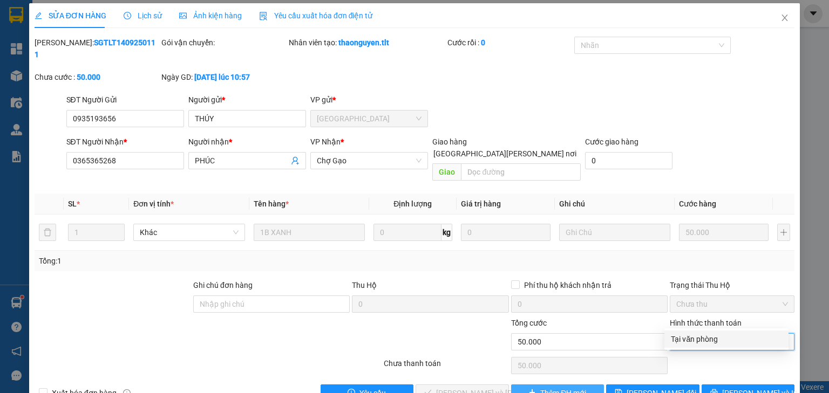
drag, startPoint x: 703, startPoint y: 334, endPoint x: 576, endPoint y: 369, distance: 131.6
click at [702, 336] on div "Tại văn phòng" at bounding box center [726, 339] width 111 height 12
type input "0"
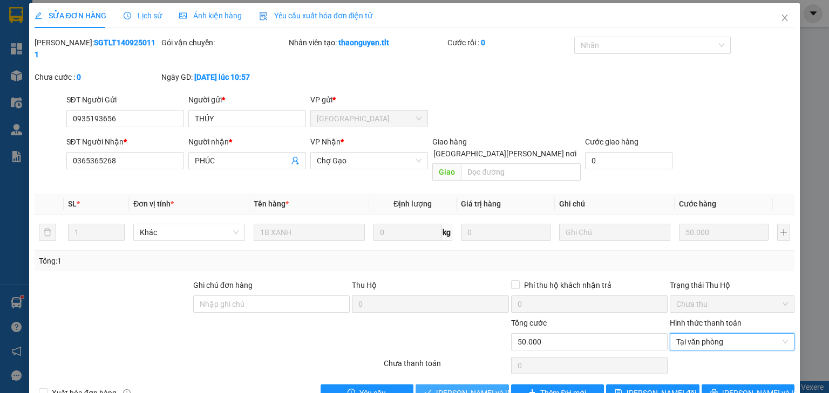
click at [479, 387] on span "Lưu và Giao hàng" at bounding box center [509, 393] width 146 height 12
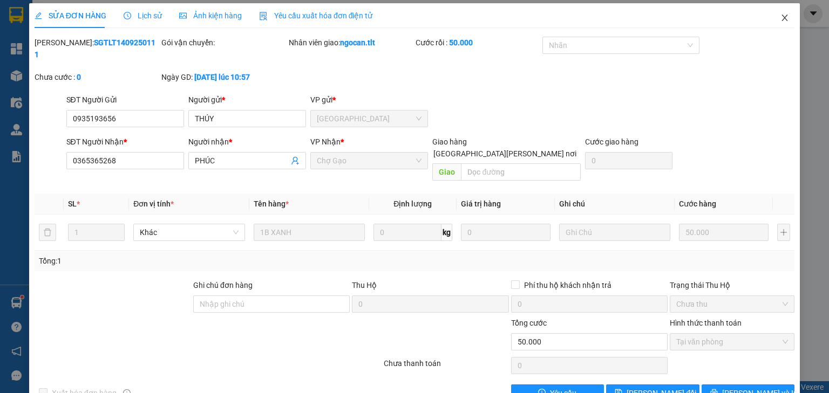
click at [781, 16] on icon "close" at bounding box center [784, 17] width 9 height 9
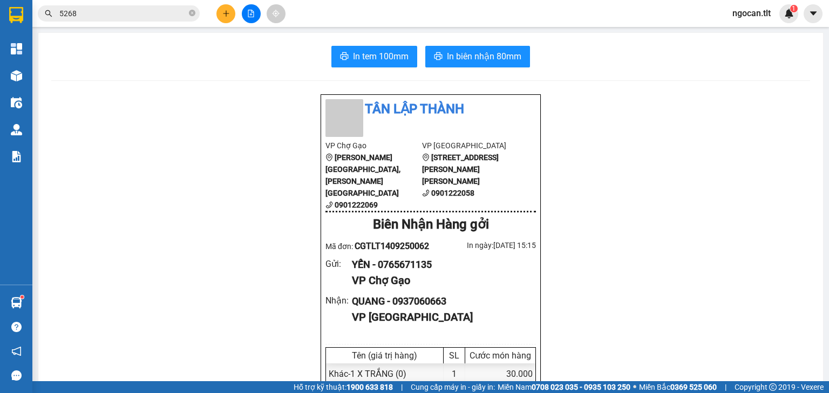
click at [230, 12] on button at bounding box center [225, 13] width 19 height 19
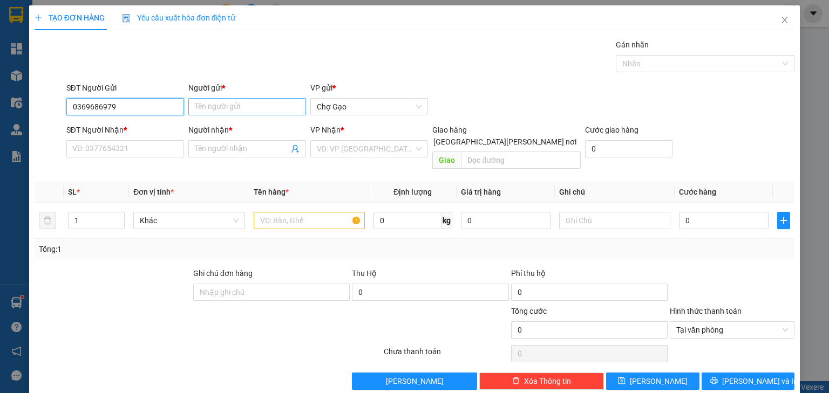
type input "0369686979"
click at [248, 105] on input "Người gửi *" at bounding box center [247, 106] width 118 height 17
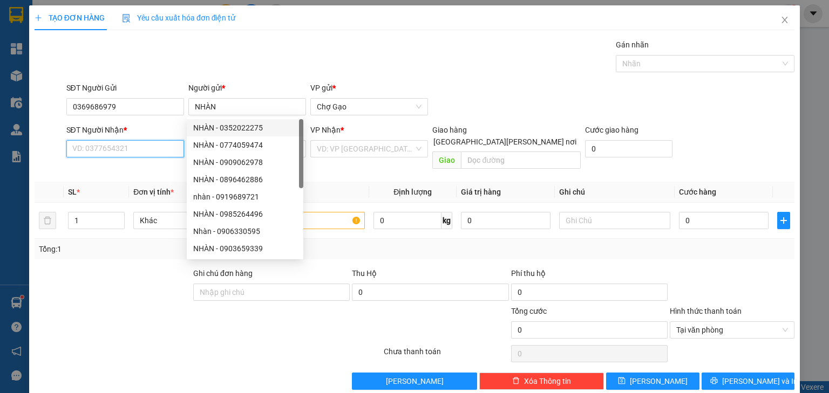
click at [151, 145] on input "SĐT Người Nhận *" at bounding box center [125, 148] width 118 height 17
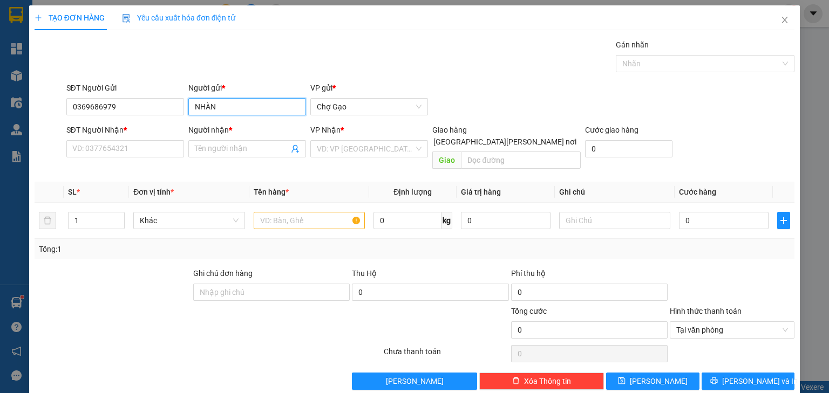
drag, startPoint x: 235, startPoint y: 107, endPoint x: 0, endPoint y: 92, distance: 235.7
click at [0, 104] on div "TẠO ĐƠN HÀNG Yêu cầu xuất hóa đơn điện tử Transit Pickup Surcharge Ids Transit …" at bounding box center [414, 196] width 829 height 393
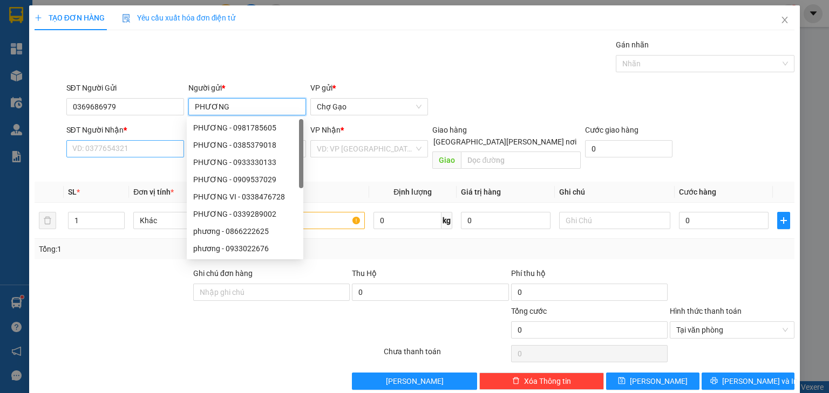
type input "PHƯƠNG"
click at [87, 149] on input "SĐT Người Nhận *" at bounding box center [125, 148] width 118 height 17
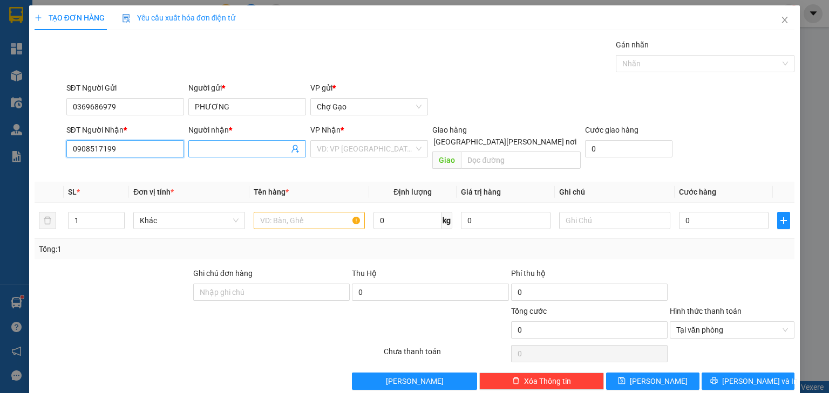
type input "0908517199"
click at [248, 151] on input "Người nhận *" at bounding box center [242, 149] width 94 height 12
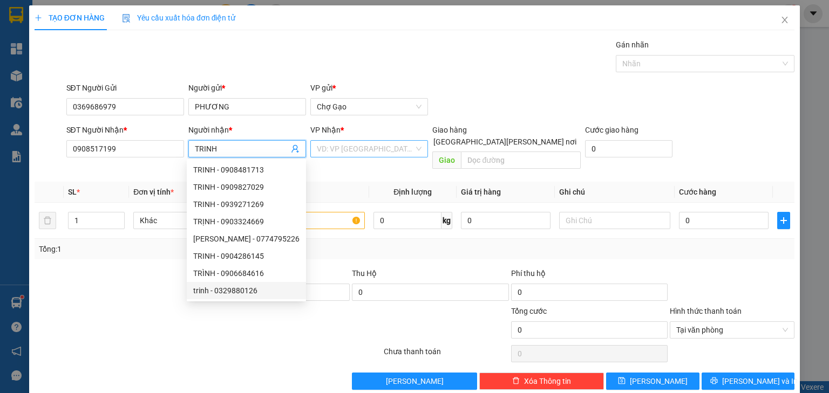
type input "TRINH"
click at [355, 148] on input "search" at bounding box center [365, 149] width 97 height 16
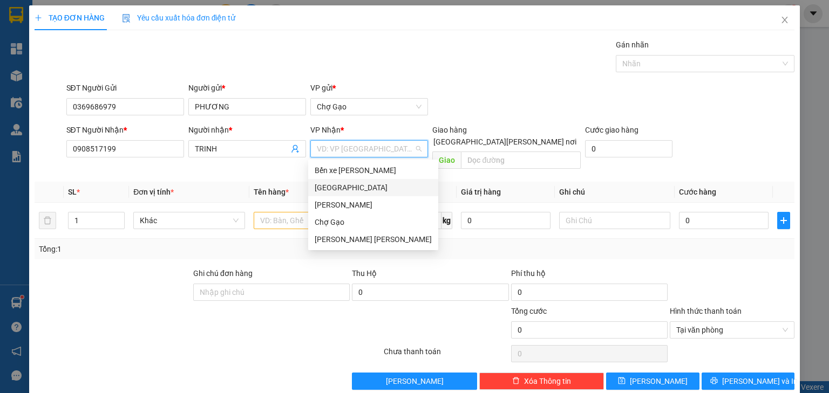
click at [337, 187] on div "[GEOGRAPHIC_DATA]" at bounding box center [373, 188] width 117 height 12
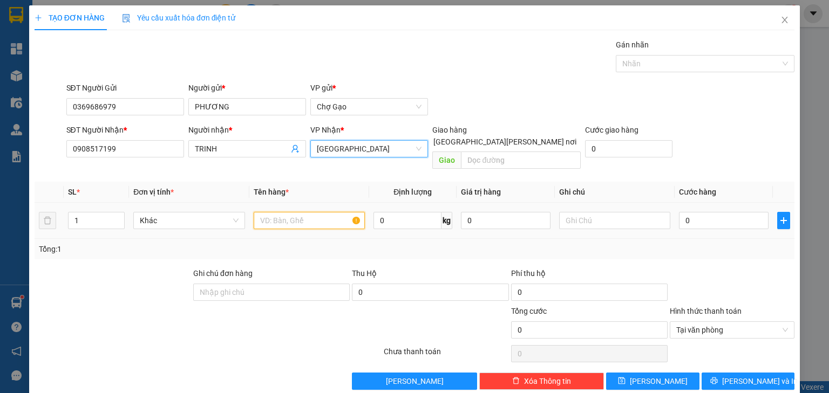
click at [288, 213] on input "text" at bounding box center [309, 220] width 111 height 17
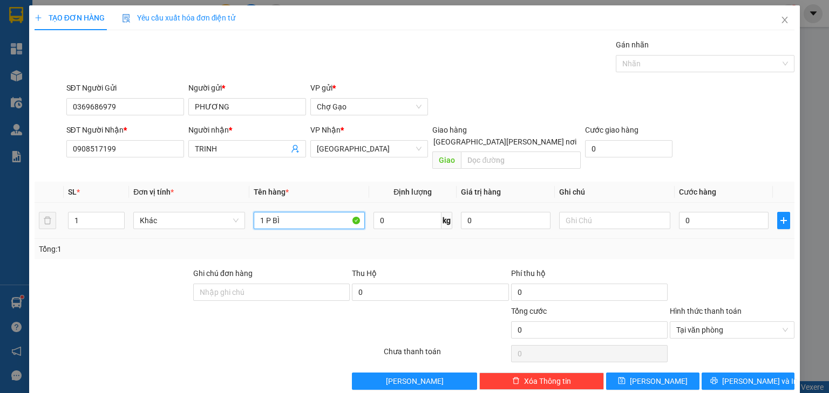
type input "1 P BÌ"
click at [716, 217] on div "0" at bounding box center [724, 221] width 90 height 22
click at [704, 212] on input "0" at bounding box center [724, 220] width 90 height 17
type input "2"
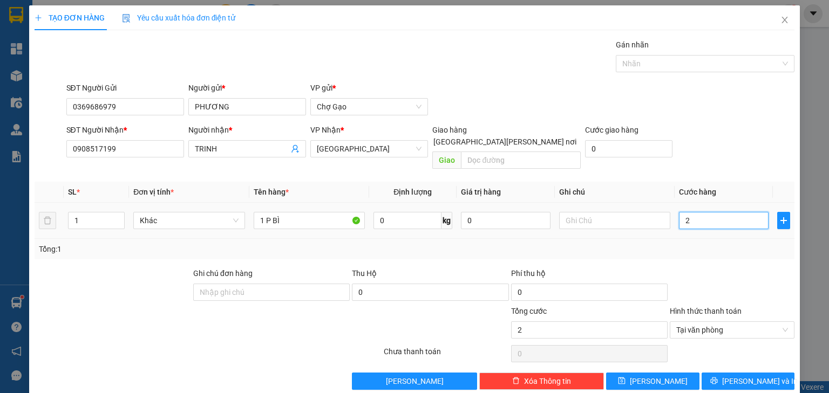
type input "20"
type input "20.000"
click at [739, 376] on button "[PERSON_NAME] và In" at bounding box center [748, 381] width 93 height 17
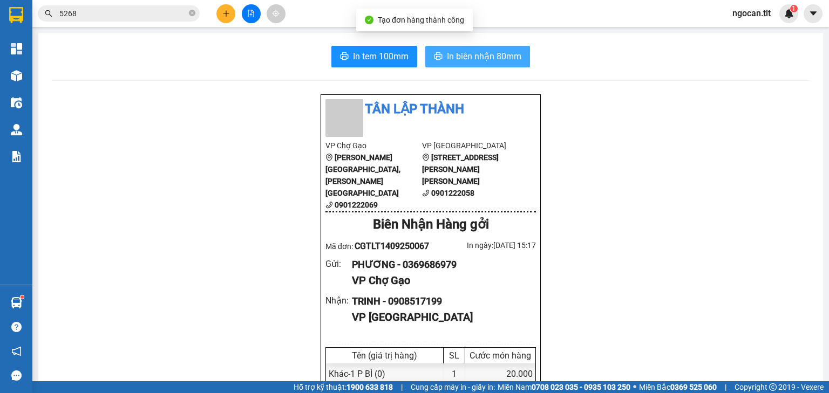
click at [481, 61] on span "In biên nhận 80mm" at bounding box center [484, 56] width 74 height 13
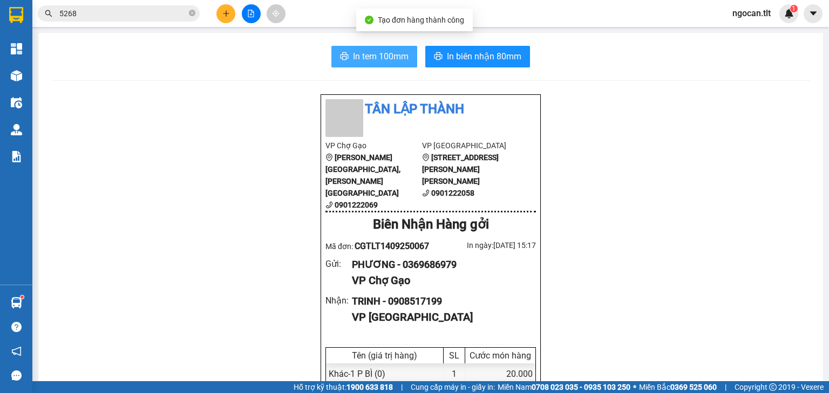
click at [343, 57] on icon "printer" at bounding box center [345, 56] width 8 height 8
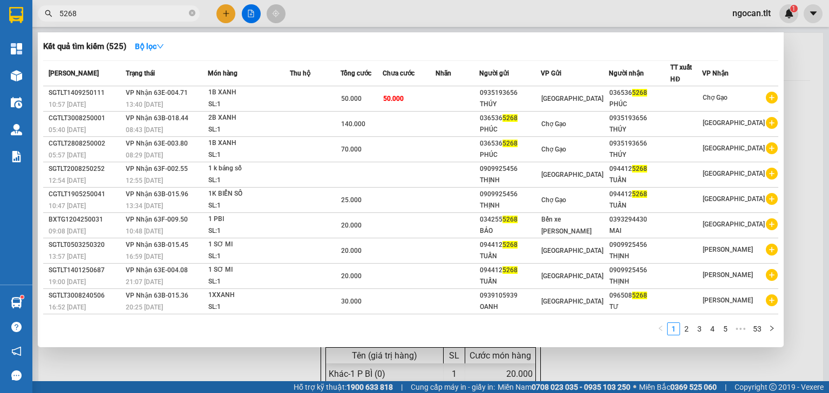
click at [108, 13] on input "5268" at bounding box center [122, 14] width 127 height 12
click at [108, 12] on input "5268" at bounding box center [122, 14] width 127 height 12
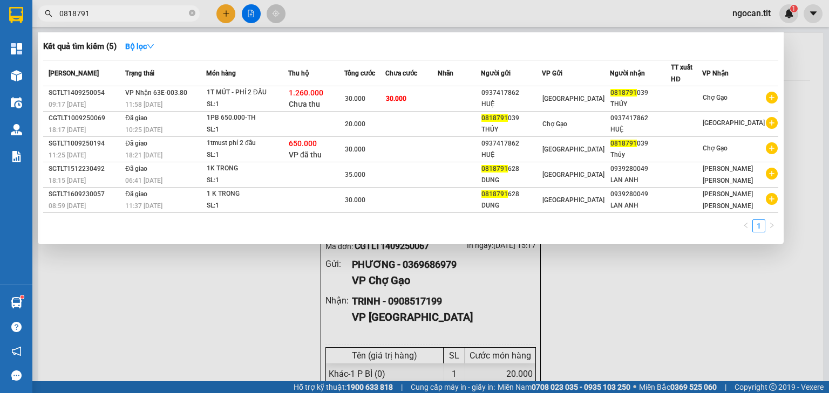
type input "0818791"
